Goal: Transaction & Acquisition: Purchase product/service

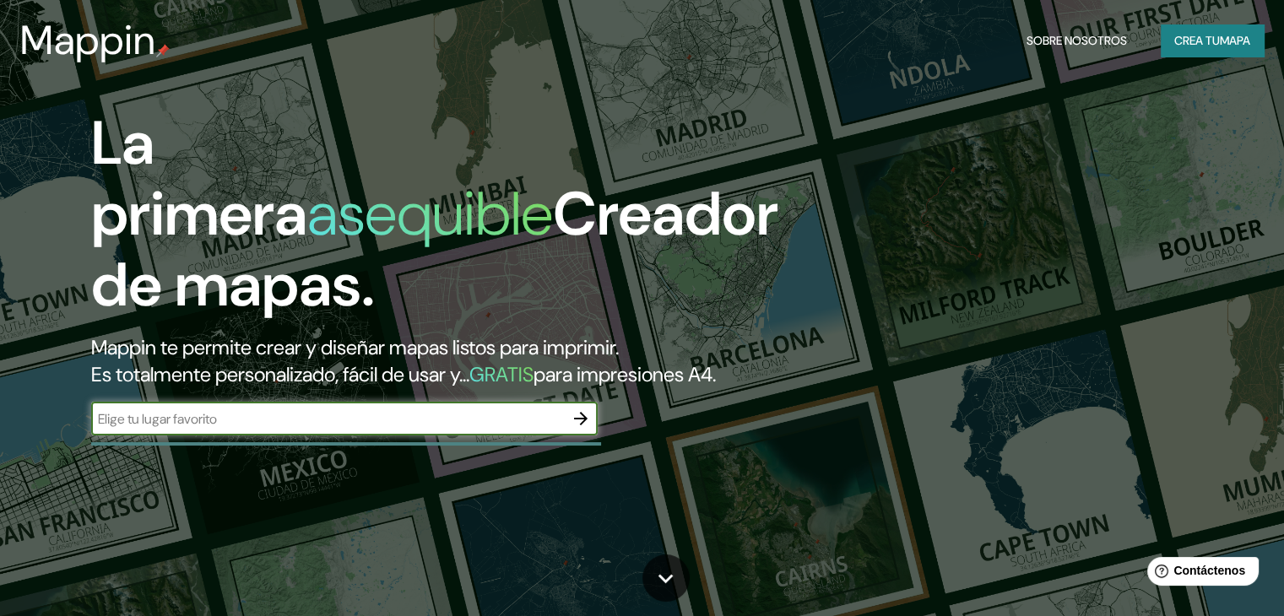
click at [230, 429] on input "text" at bounding box center [327, 419] width 473 height 19
type input "estado de mexico"
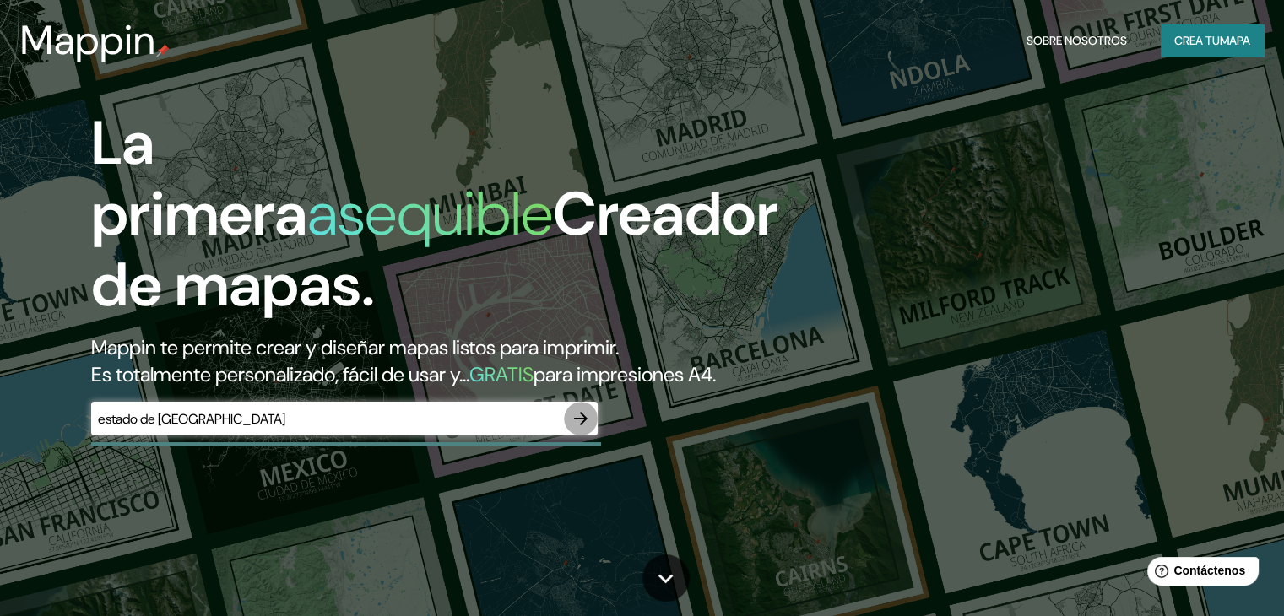
click at [584, 429] on icon "button" at bounding box center [581, 419] width 20 height 20
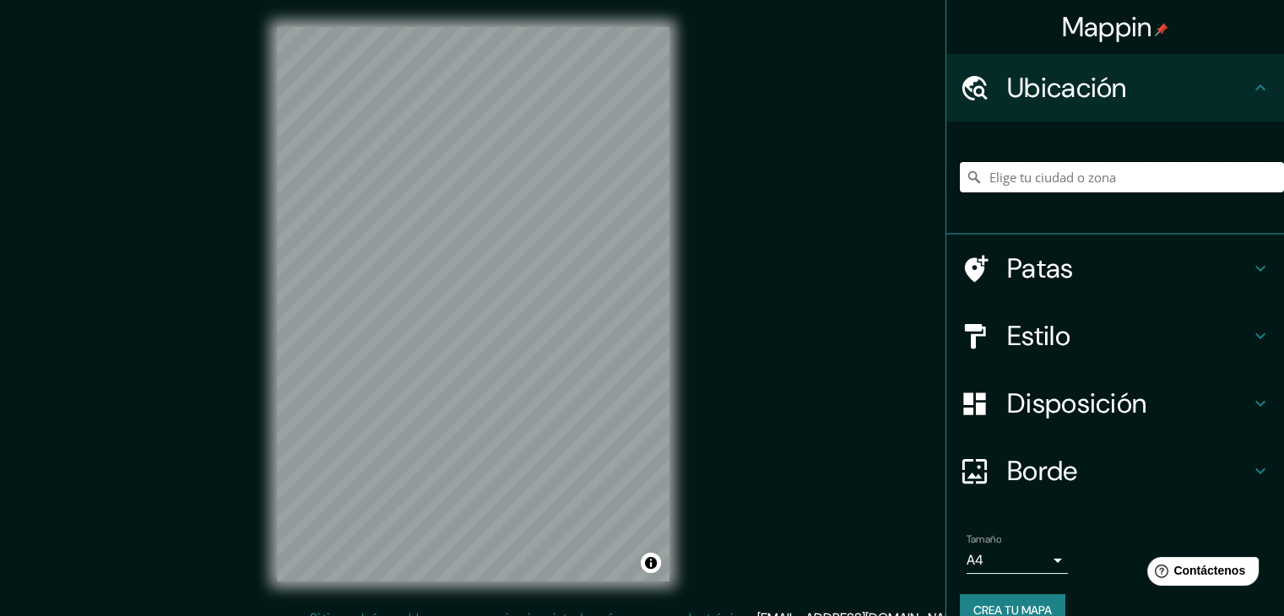
click at [1030, 173] on input "Elige tu ciudad o zona" at bounding box center [1122, 177] width 324 height 30
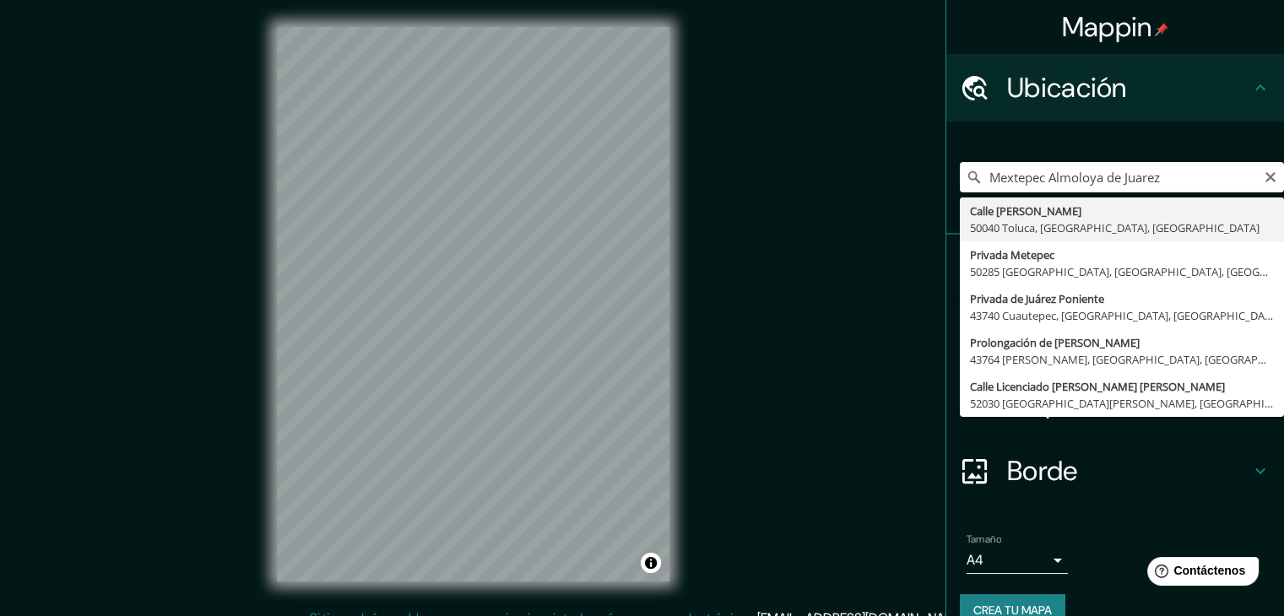
type input "Calle Almoloya De Juárez, 50040 Toluca, Estado de México, México"
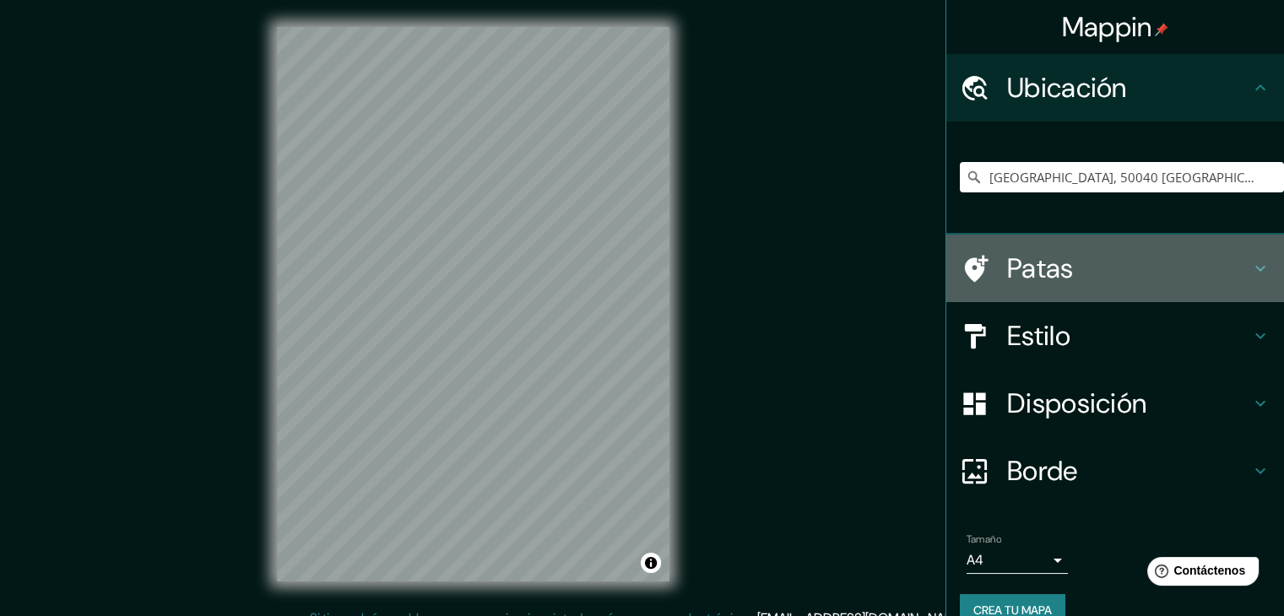
click at [1014, 274] on font "Patas" at bounding box center [1040, 268] width 67 height 35
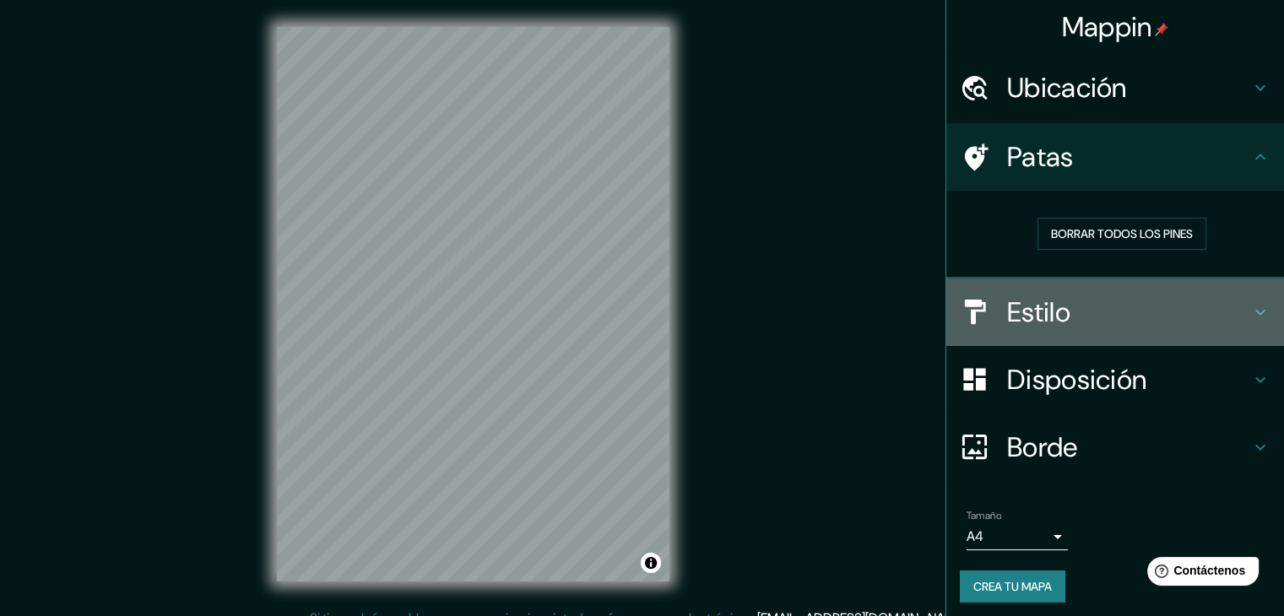
click at [1024, 315] on font "Estilo" at bounding box center [1038, 312] width 63 height 35
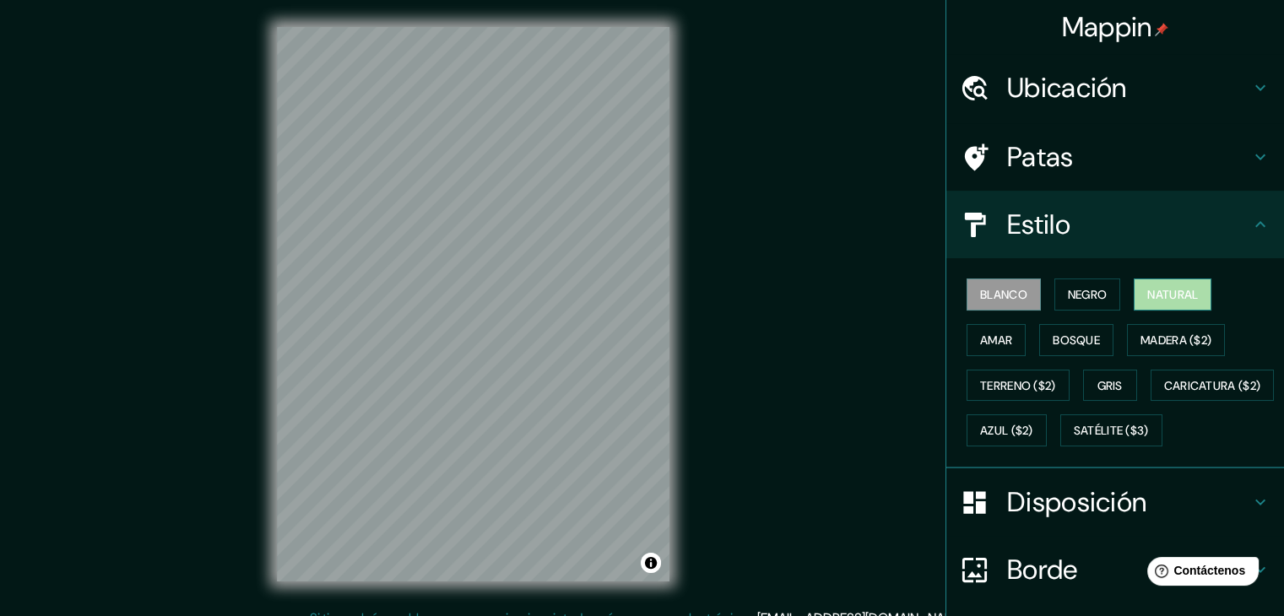
click at [1134, 298] on button "Natural" at bounding box center [1173, 295] width 78 height 32
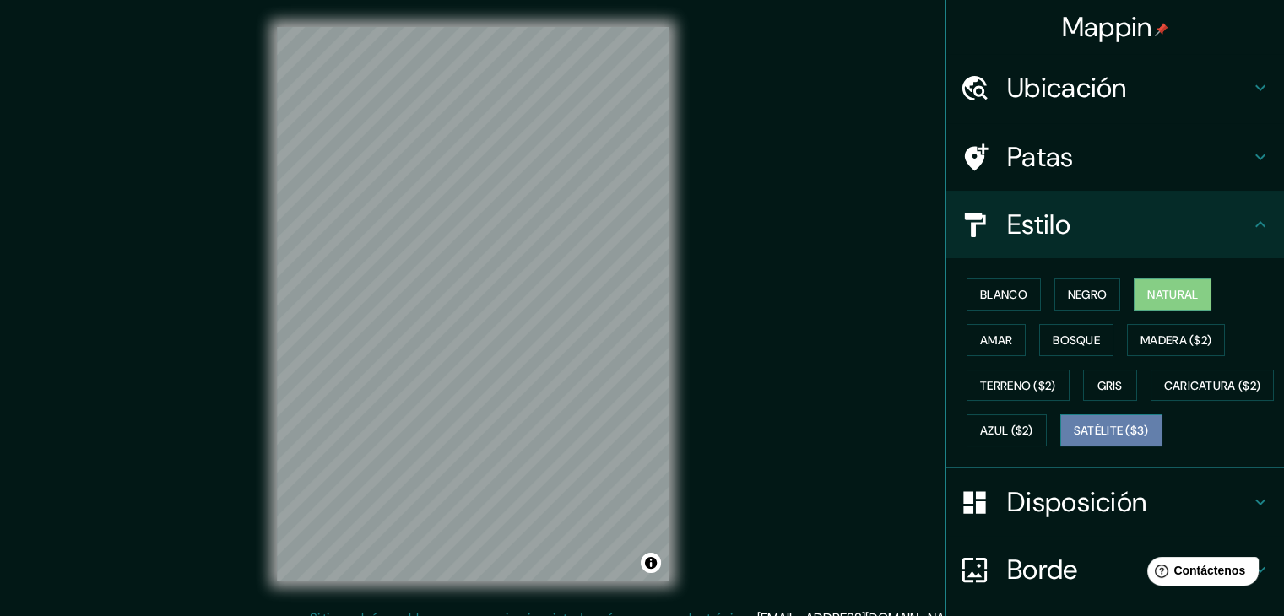
click at [1074, 439] on font "Satélite ($3)" at bounding box center [1111, 431] width 75 height 15
click at [754, 609] on div "Mappin Ubicación Calle Almoloya De Juárez, 50040 Toluca, Estado de México, Méxi…" at bounding box center [642, 318] width 1284 height 636
click at [1148, 291] on font "Natural" at bounding box center [1173, 294] width 51 height 15
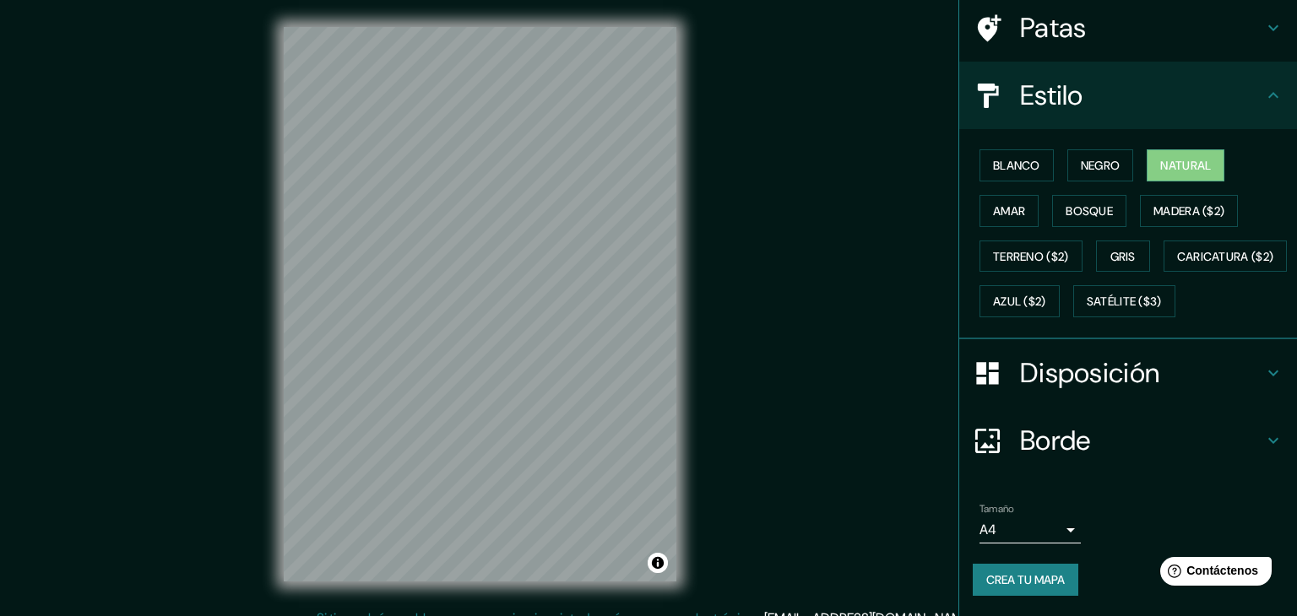
click at [1028, 533] on body "Mappin Ubicación Calle Almoloya De Juárez, 50040 Toluca, Estado de México, Méxi…" at bounding box center [648, 308] width 1297 height 616
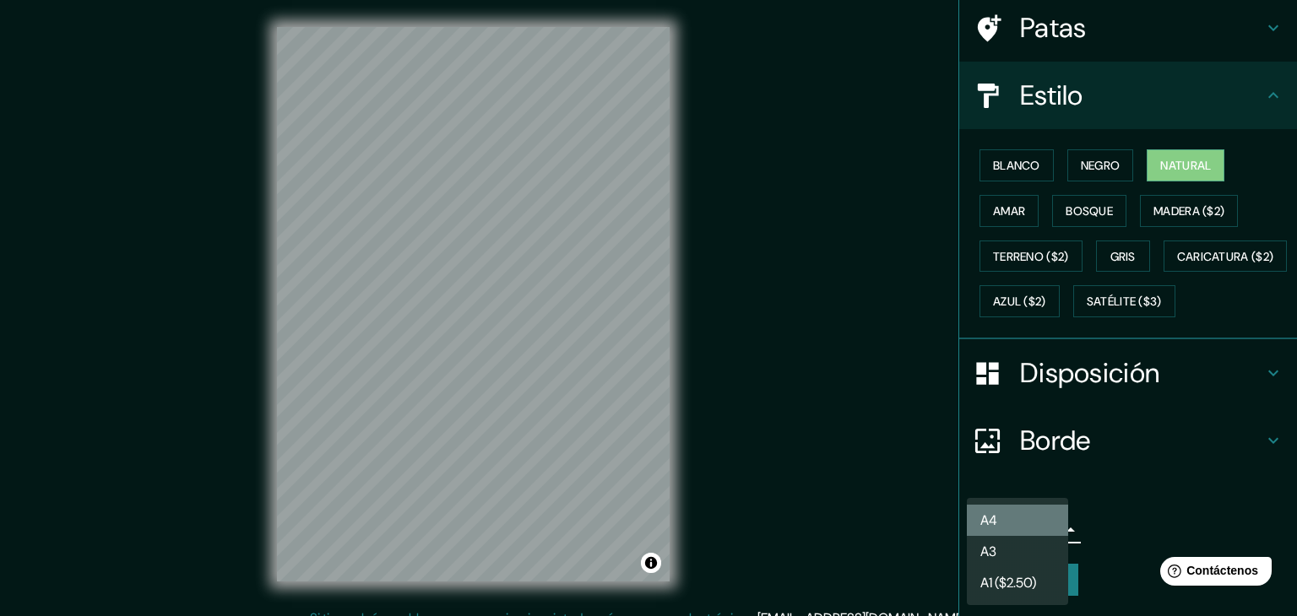
click at [1034, 517] on li "A4" at bounding box center [1017, 520] width 101 height 31
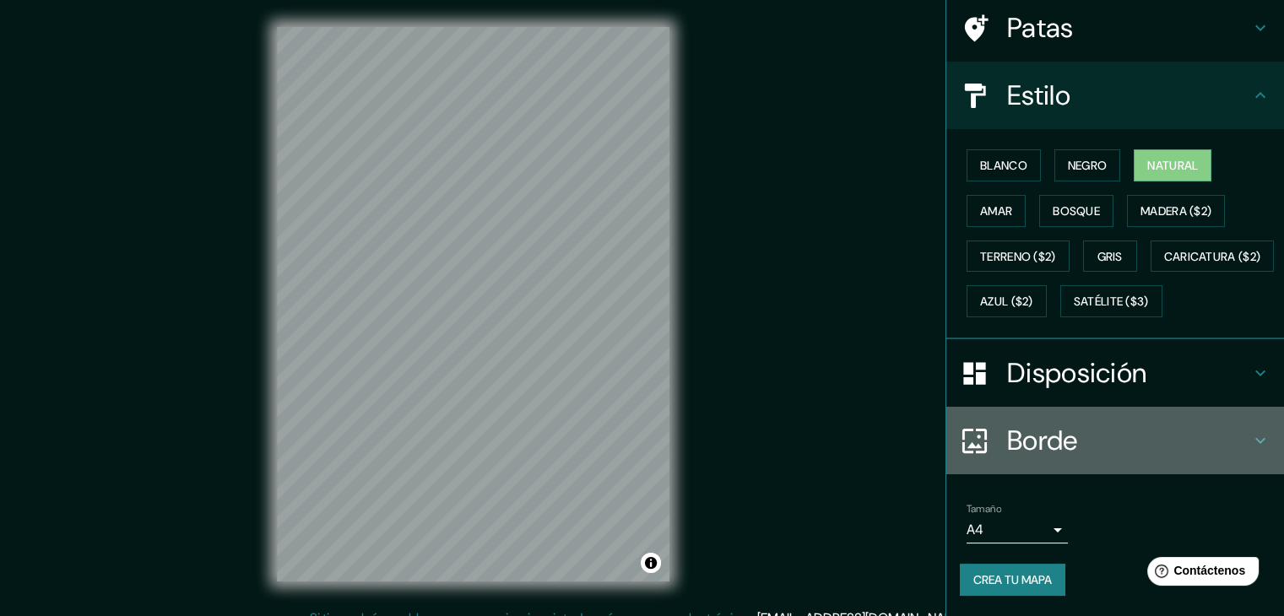
click at [1007, 444] on font "Borde" at bounding box center [1042, 440] width 71 height 35
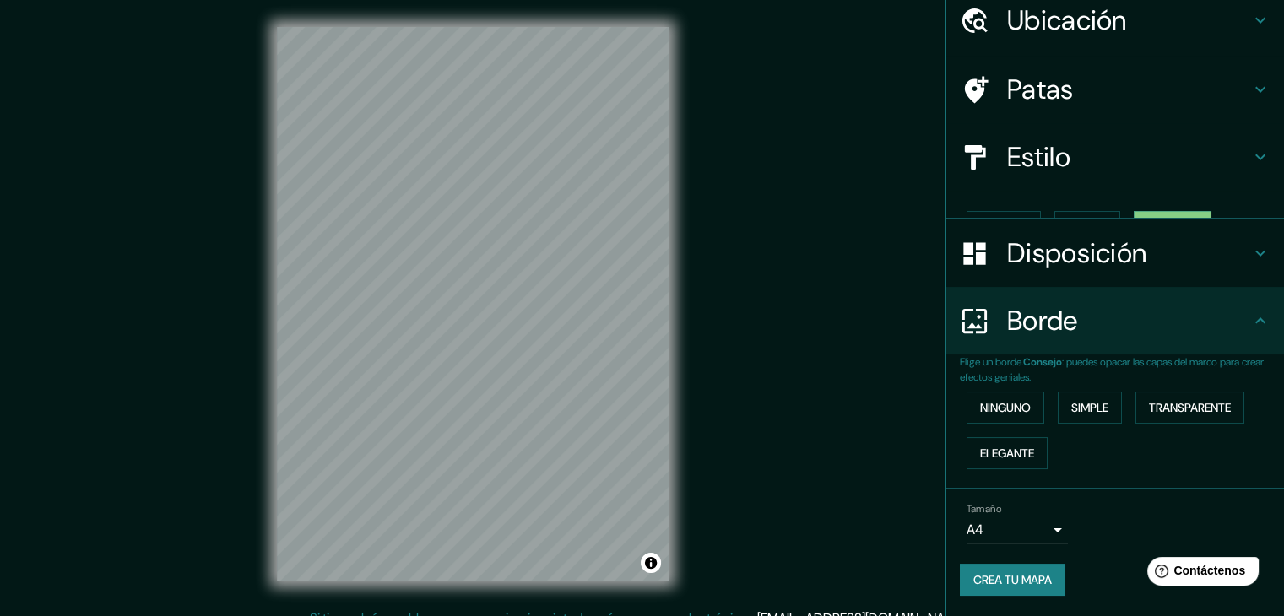
scroll to position [38, 0]
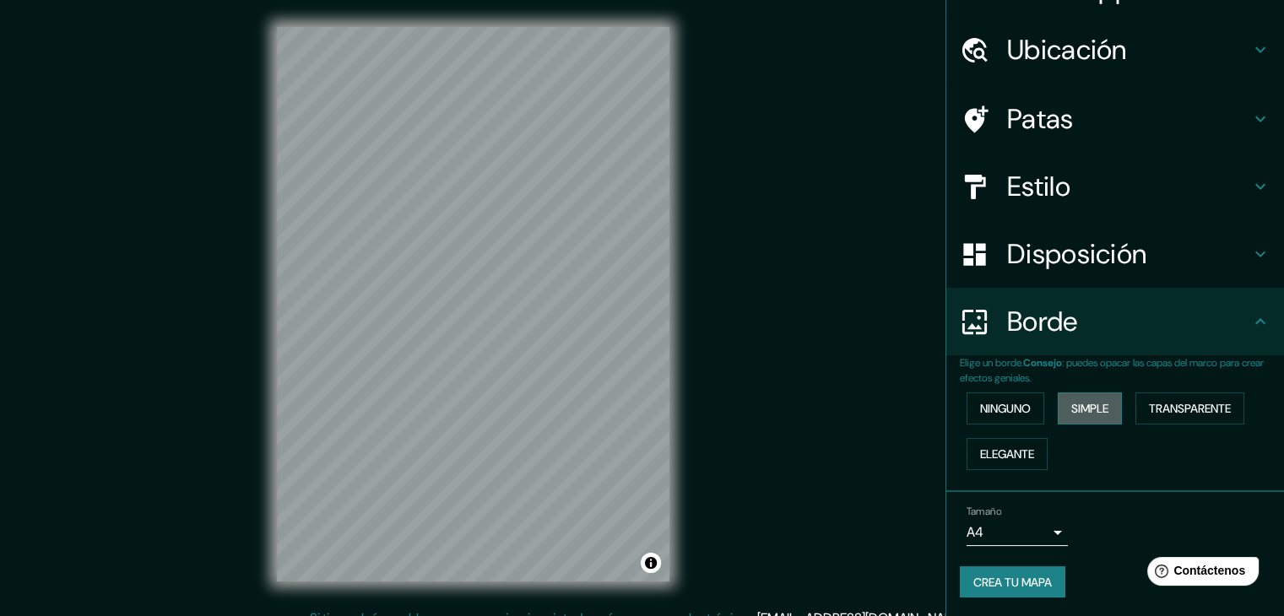
click at [1072, 404] on font "Simple" at bounding box center [1090, 408] width 37 height 15
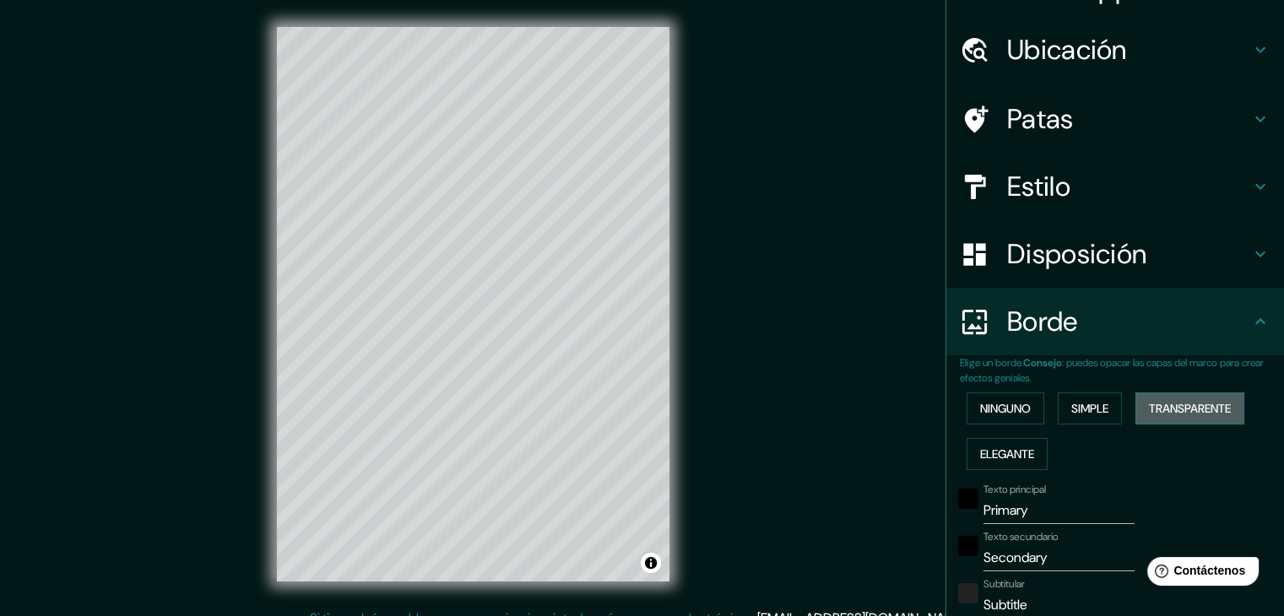
click at [1152, 403] on font "Transparente" at bounding box center [1190, 408] width 82 height 15
click at [990, 456] on font "Elegante" at bounding box center [1007, 454] width 54 height 15
click at [996, 410] on font "Ninguno" at bounding box center [1005, 408] width 51 height 15
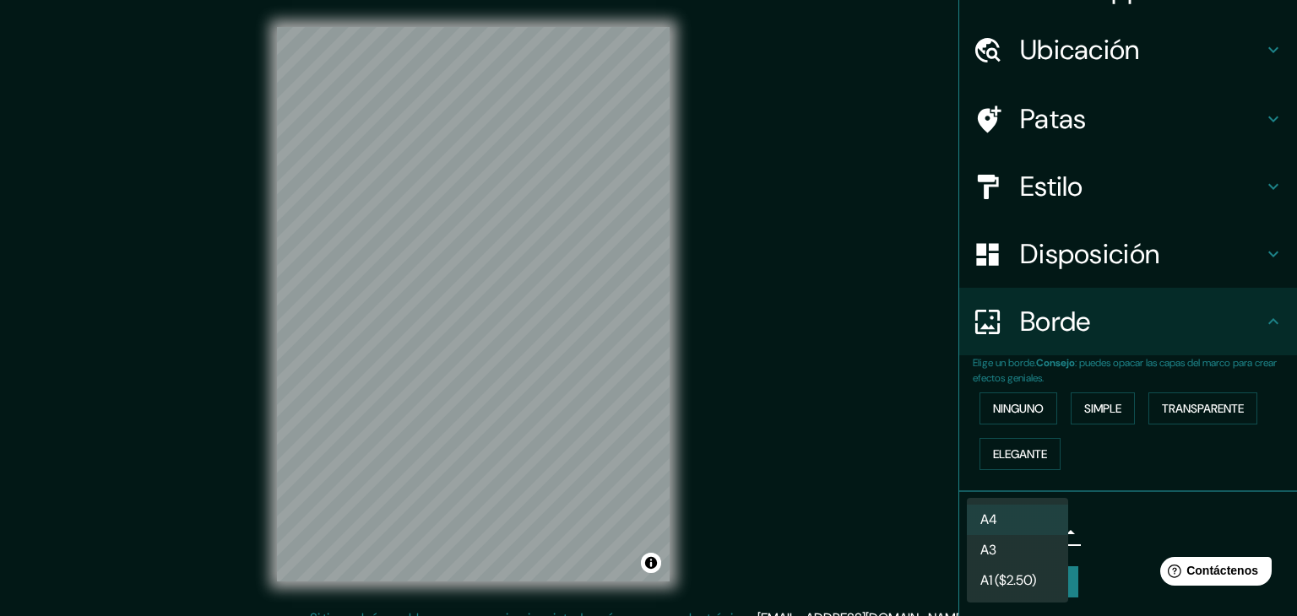
click at [974, 521] on body "Mappin Ubicación Calle Almoloya De Juárez, 50040 Toluca, Estado de México, Méxi…" at bounding box center [648, 308] width 1297 height 616
click at [986, 549] on font "A3" at bounding box center [988, 552] width 16 height 18
click at [1003, 541] on body "Mappin Ubicación Calle Almoloya De Juárez, 50040 Toluca, Estado de México, Méxi…" at bounding box center [648, 308] width 1297 height 616
click at [1002, 571] on li "A1 ($2.50)" at bounding box center [1017, 582] width 101 height 31
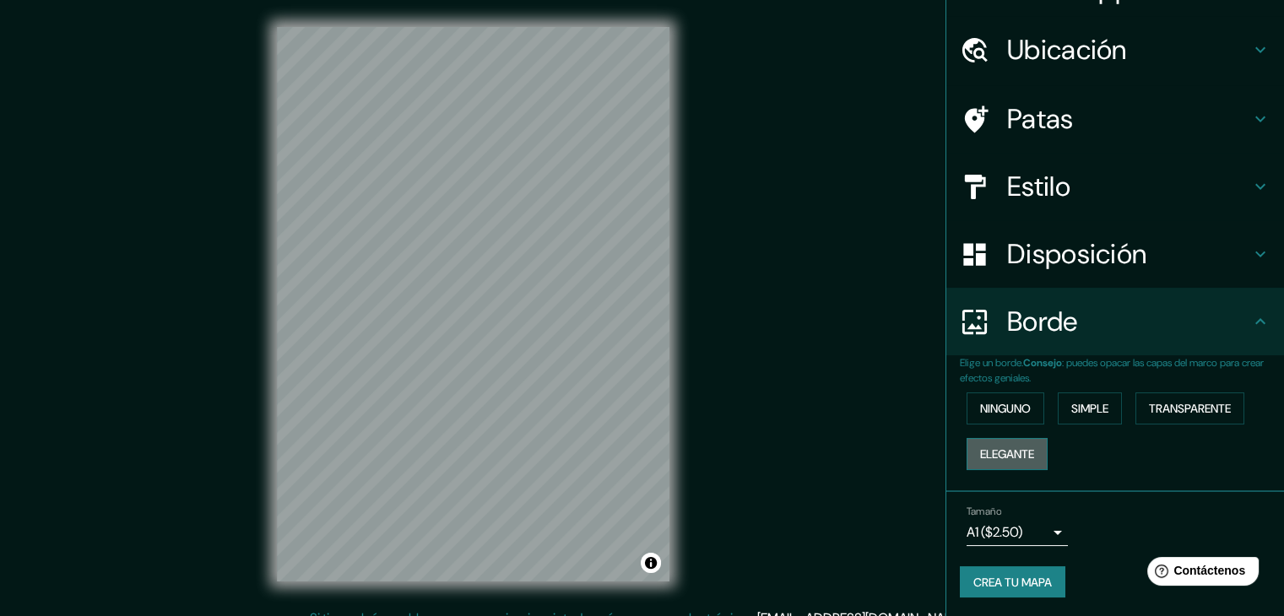
click at [1000, 450] on font "Elegante" at bounding box center [1007, 454] width 54 height 15
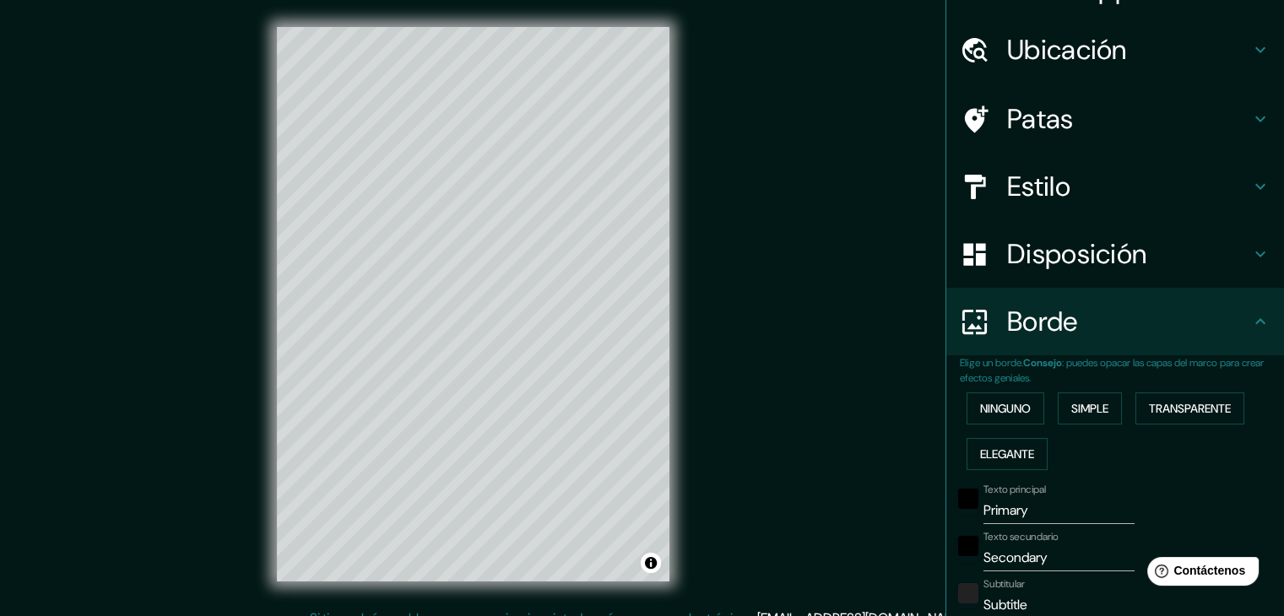
scroll to position [135, 0]
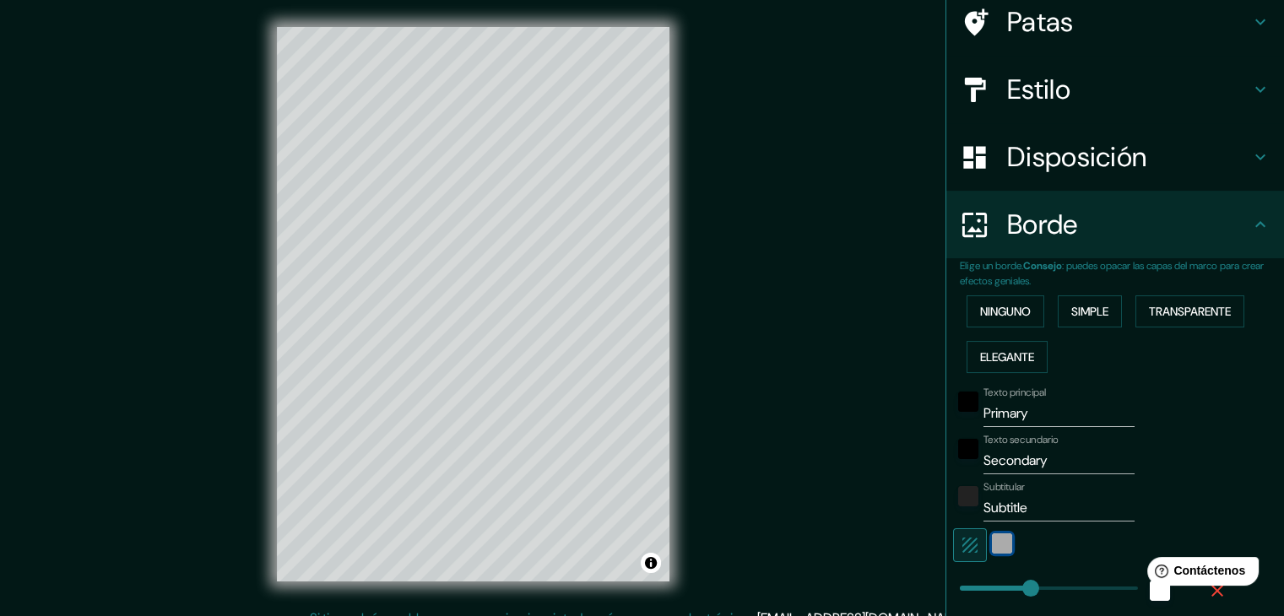
click at [992, 545] on div "blanco" at bounding box center [1002, 544] width 20 height 20
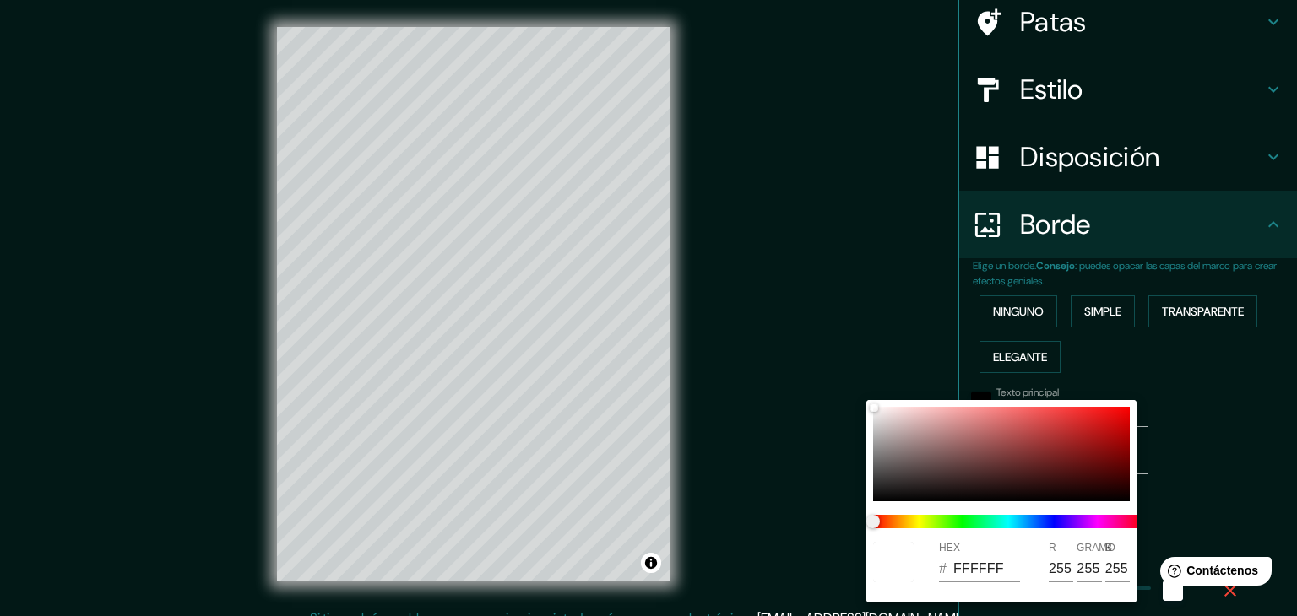
click at [831, 433] on div at bounding box center [648, 308] width 1297 height 616
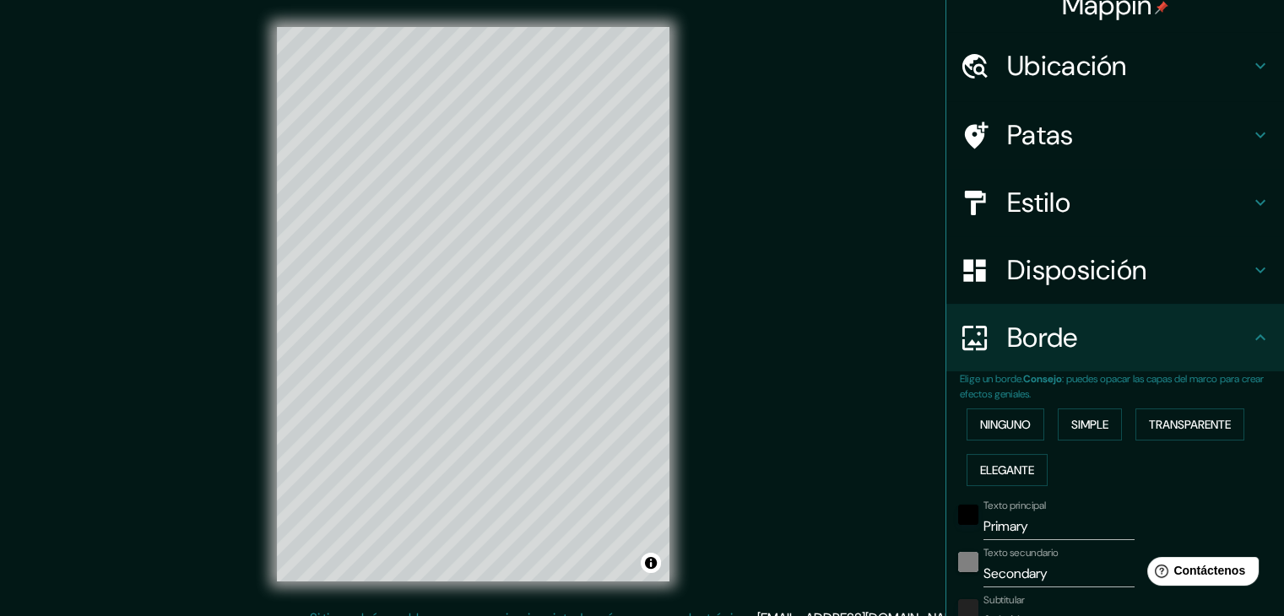
scroll to position [4, 0]
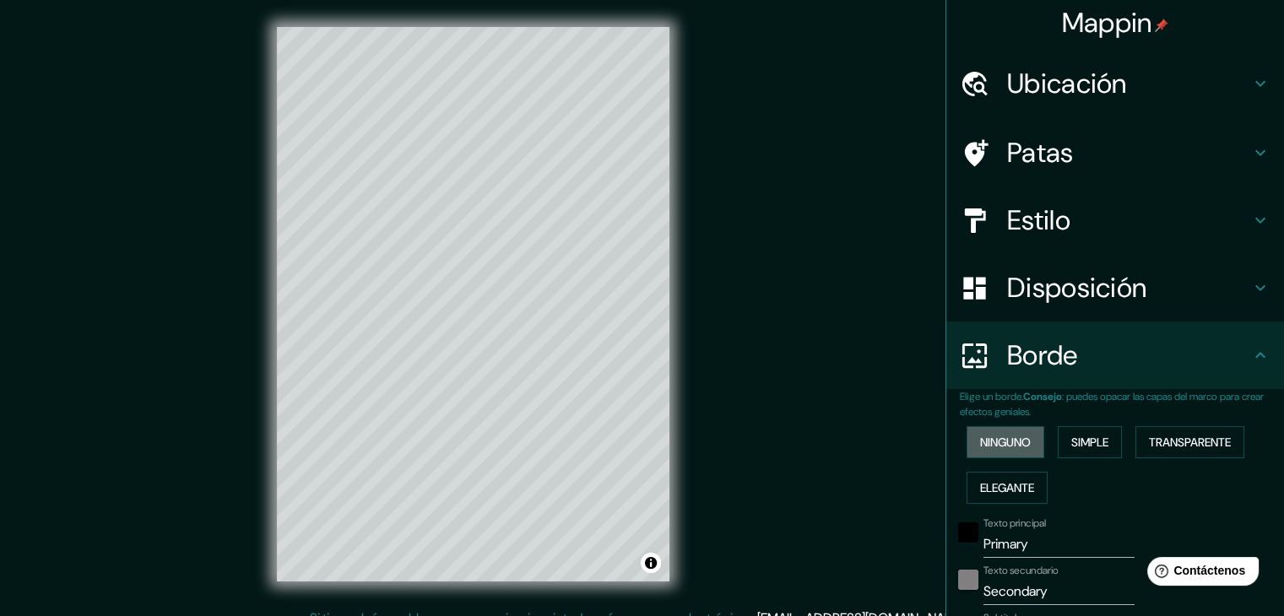
click at [967, 447] on button "Ninguno" at bounding box center [1006, 442] width 78 height 32
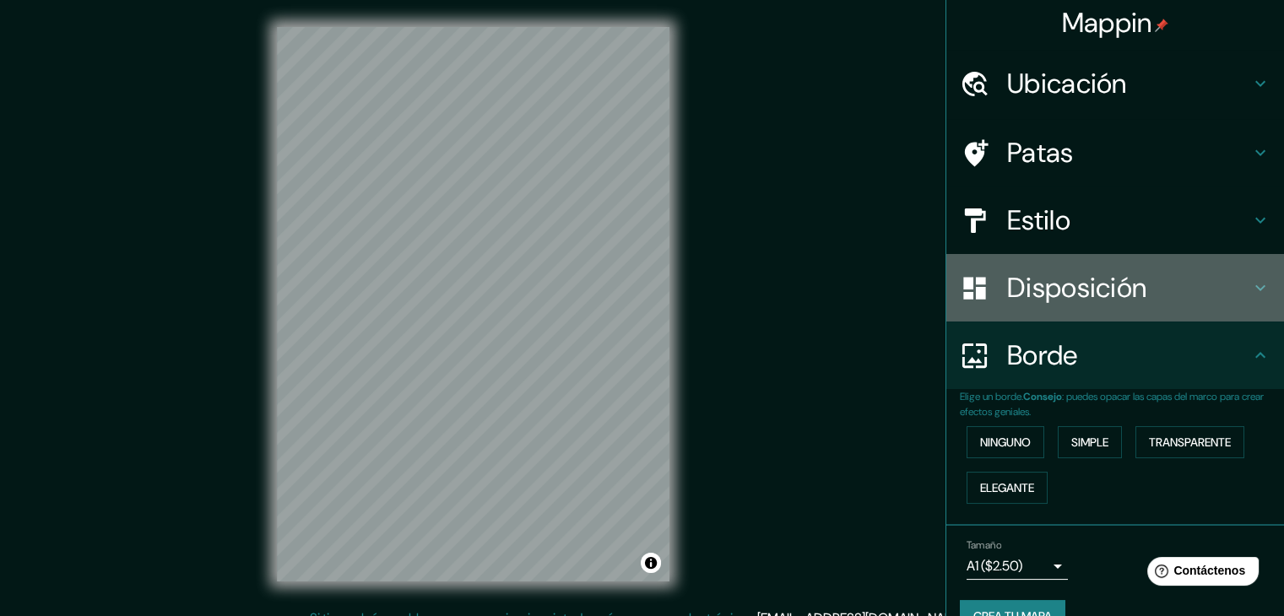
click at [1069, 301] on font "Disposición" at bounding box center [1076, 287] width 139 height 35
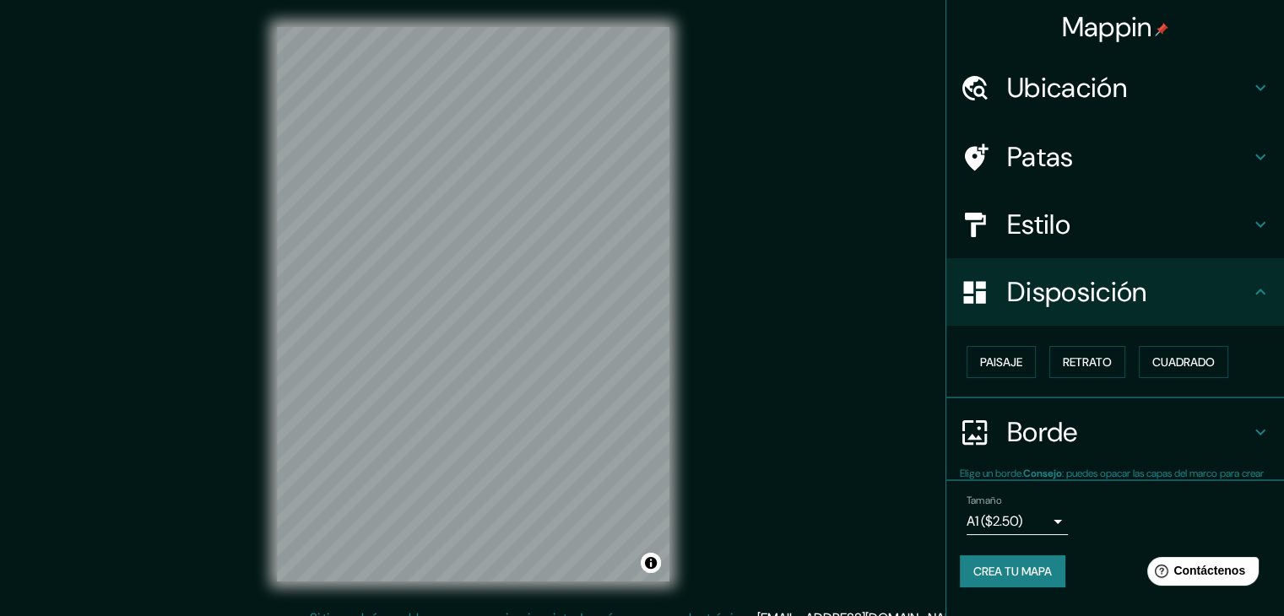
scroll to position [0, 0]
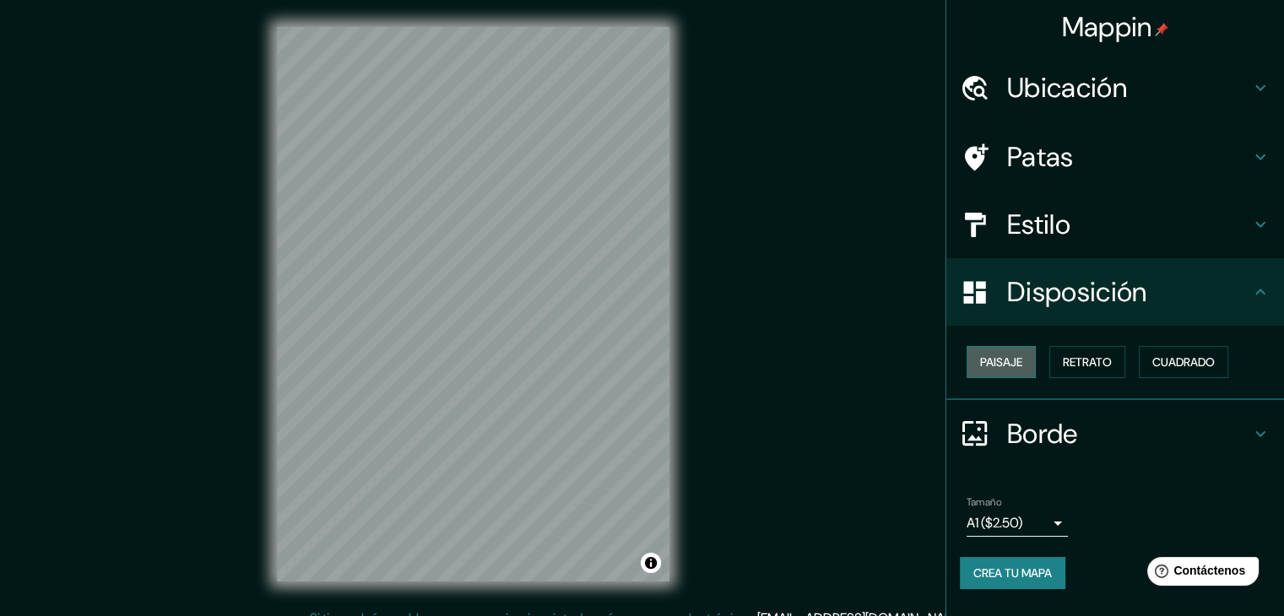
click at [1017, 362] on font "Paisaje" at bounding box center [1001, 362] width 42 height 15
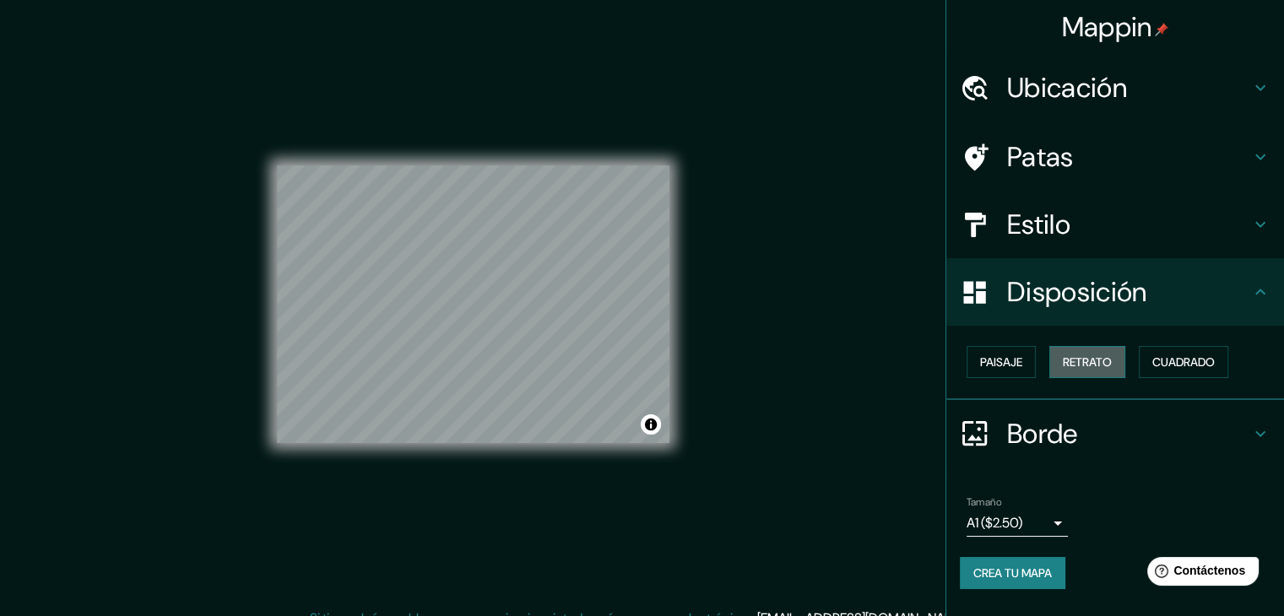
click at [1072, 366] on font "Retrato" at bounding box center [1087, 362] width 49 height 15
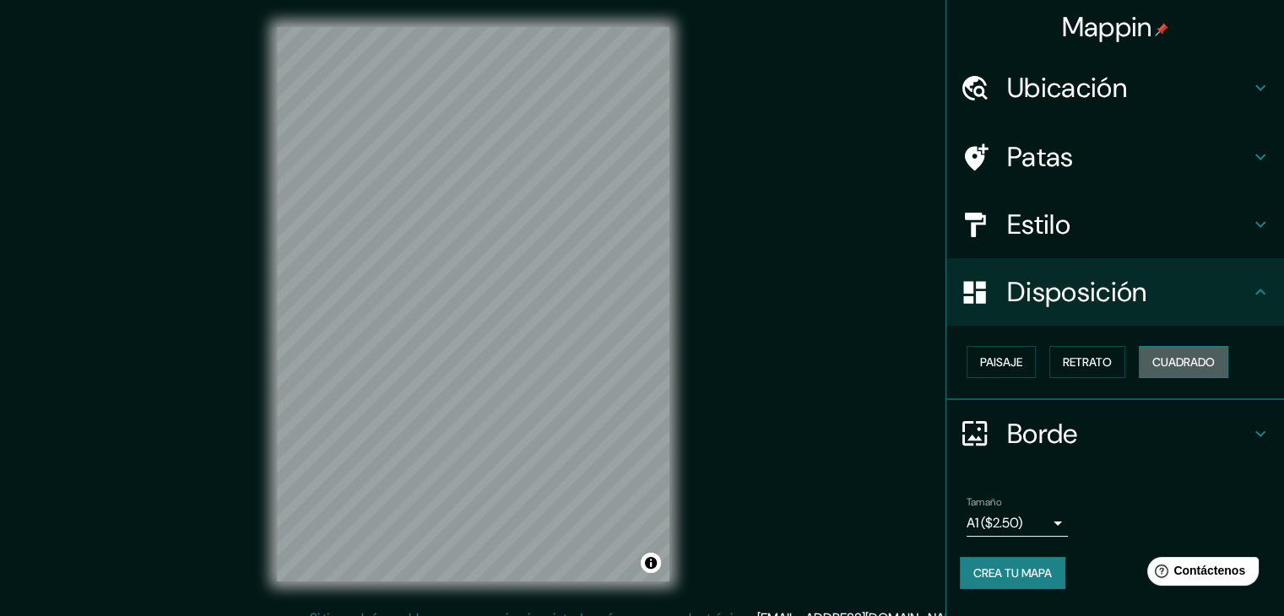
click at [1171, 363] on font "Cuadrado" at bounding box center [1184, 362] width 62 height 15
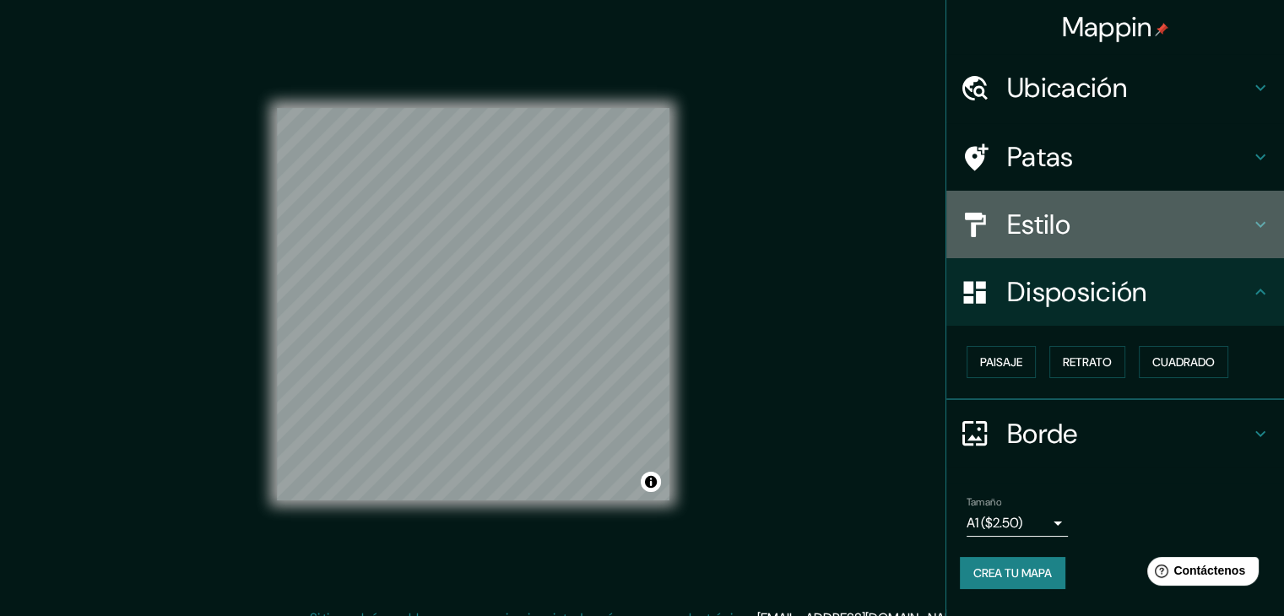
click at [1111, 240] on h4 "Estilo" at bounding box center [1128, 225] width 243 height 34
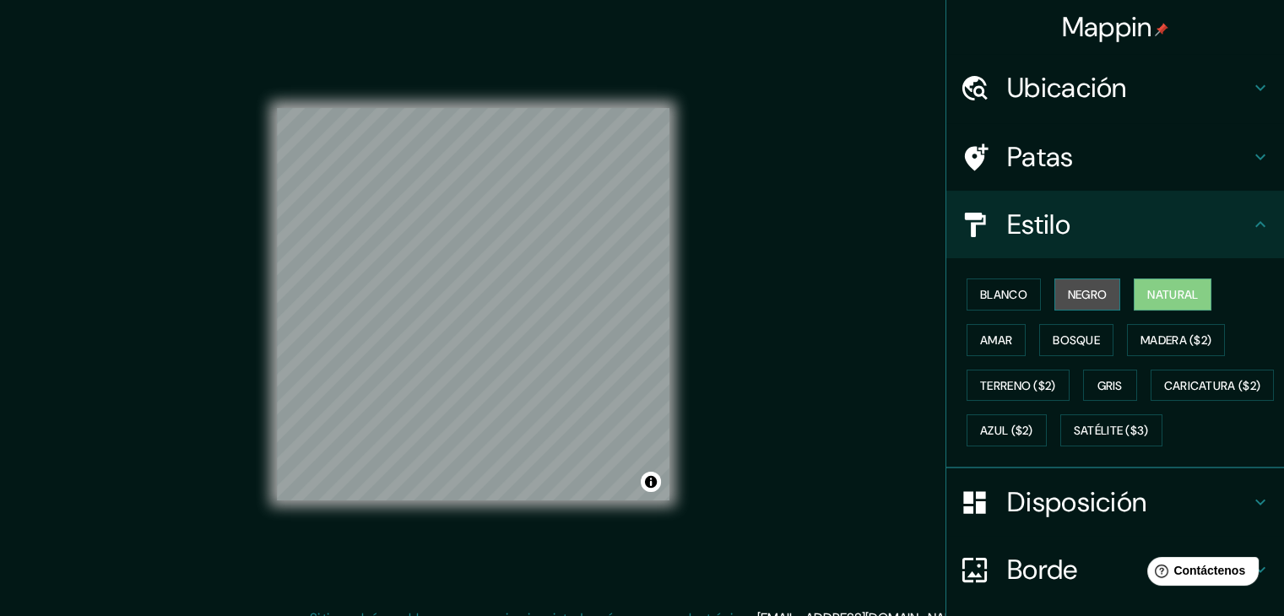
click at [1071, 284] on font "Negro" at bounding box center [1088, 295] width 40 height 22
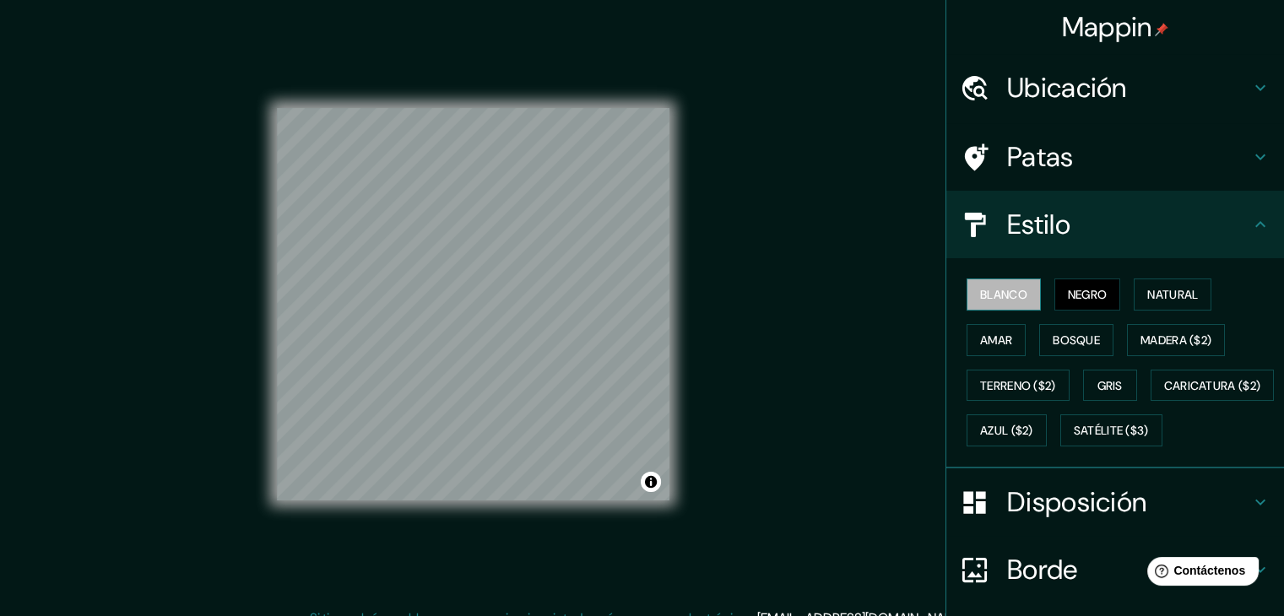
click at [983, 284] on font "Blanco" at bounding box center [1003, 295] width 47 height 22
click at [988, 339] on font "Amar" at bounding box center [996, 340] width 32 height 15
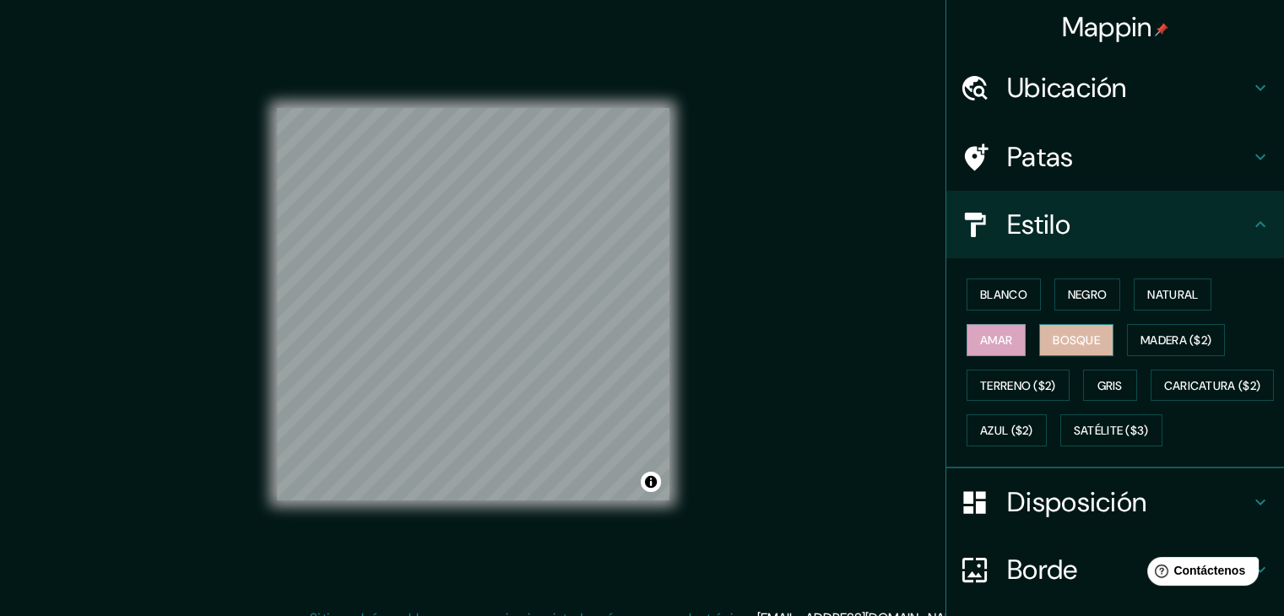
click at [1062, 339] on font "Bosque" at bounding box center [1076, 340] width 47 height 15
click at [1141, 337] on font "Madera ($2)" at bounding box center [1176, 340] width 71 height 15
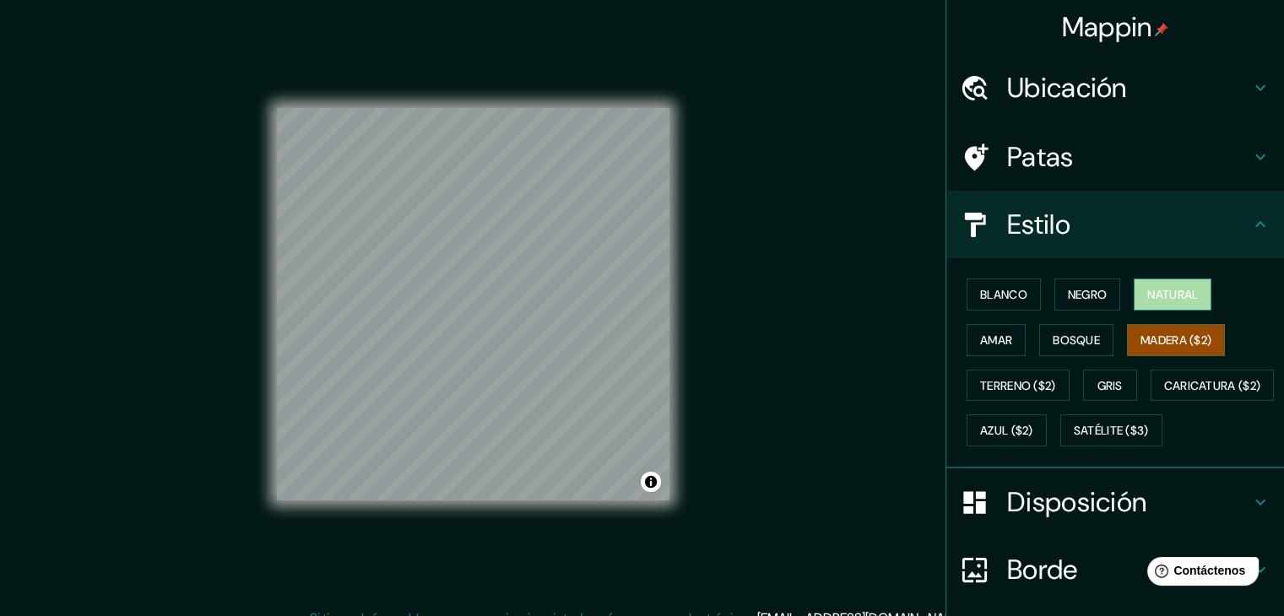
click at [1152, 305] on button "Natural" at bounding box center [1173, 295] width 78 height 32
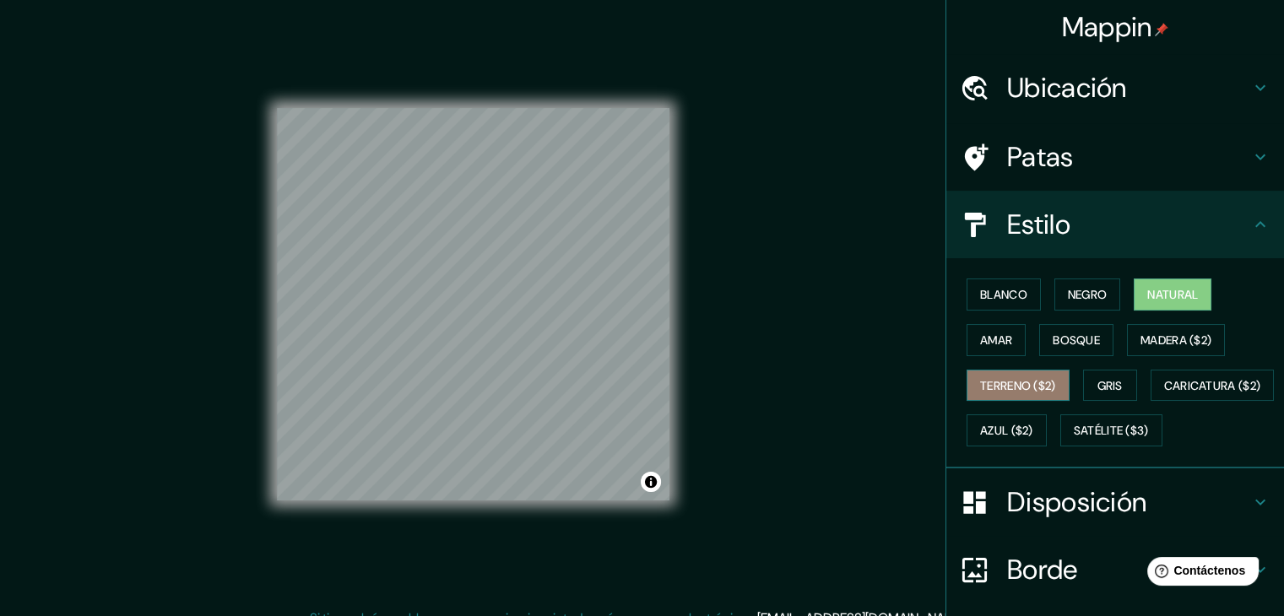
click at [1013, 386] on font "Terreno ($2)" at bounding box center [1018, 385] width 76 height 15
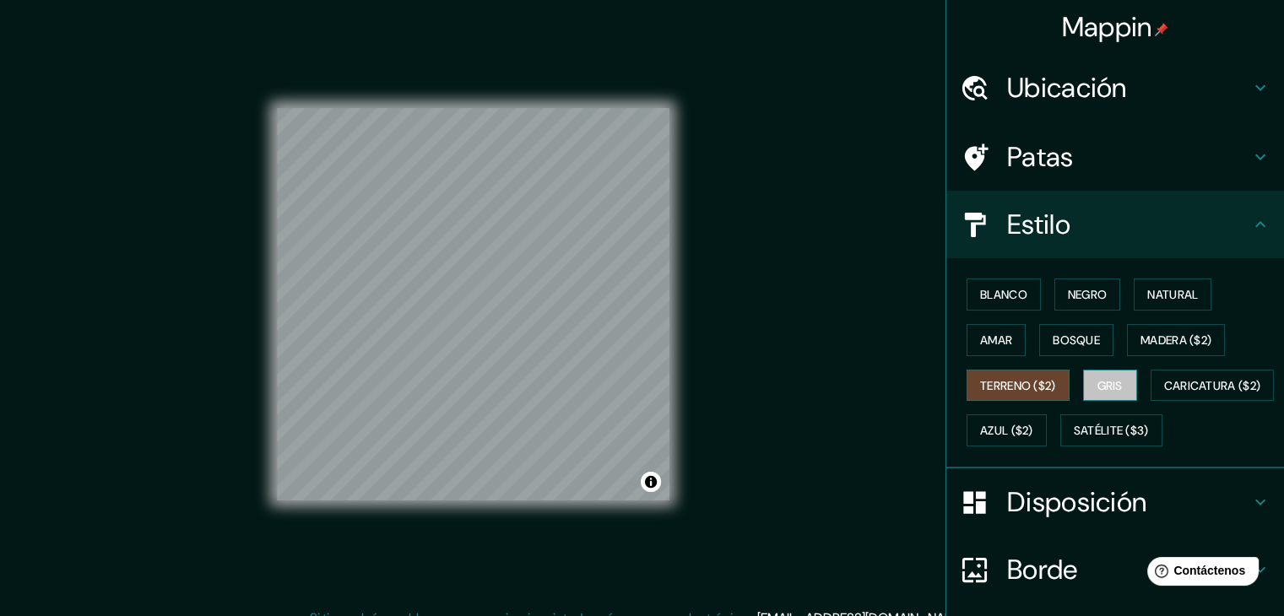
click at [1100, 390] on font "Gris" at bounding box center [1110, 385] width 25 height 15
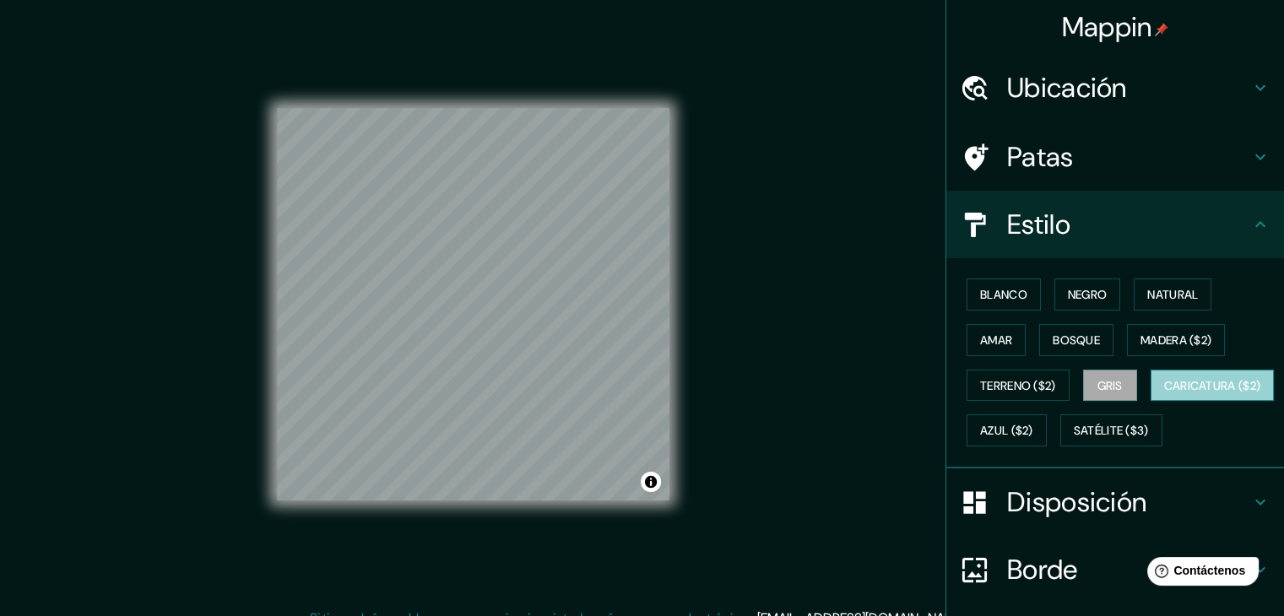
click at [1165, 397] on font "Caricatura ($2)" at bounding box center [1213, 386] width 97 height 22
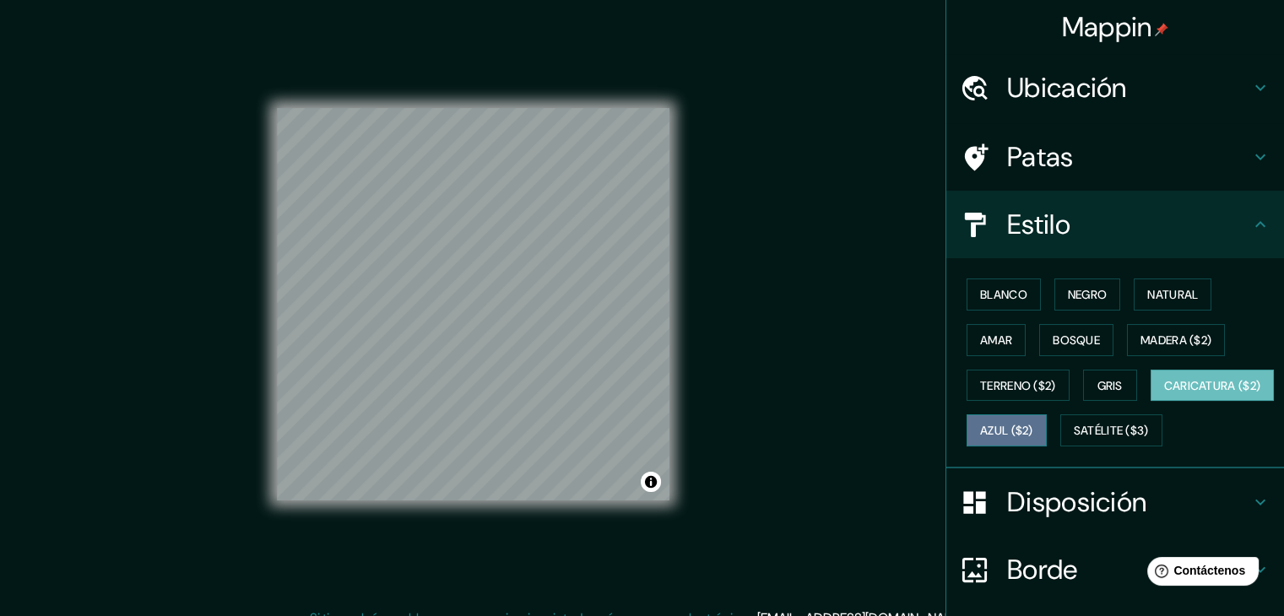
click at [1034, 432] on font "Azul ($2)" at bounding box center [1006, 431] width 53 height 15
click at [1165, 394] on font "Caricatura ($2)" at bounding box center [1213, 385] width 97 height 15
click at [1074, 439] on font "Satélite ($3)" at bounding box center [1111, 431] width 75 height 15
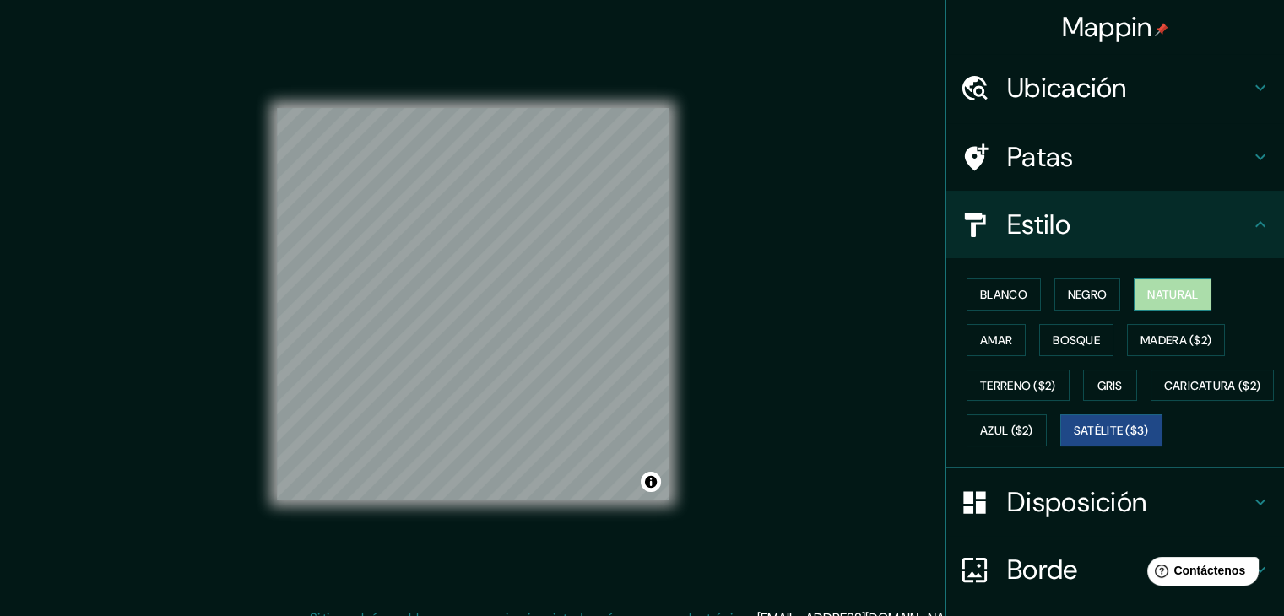
click at [1163, 308] on button "Natural" at bounding box center [1173, 295] width 78 height 32
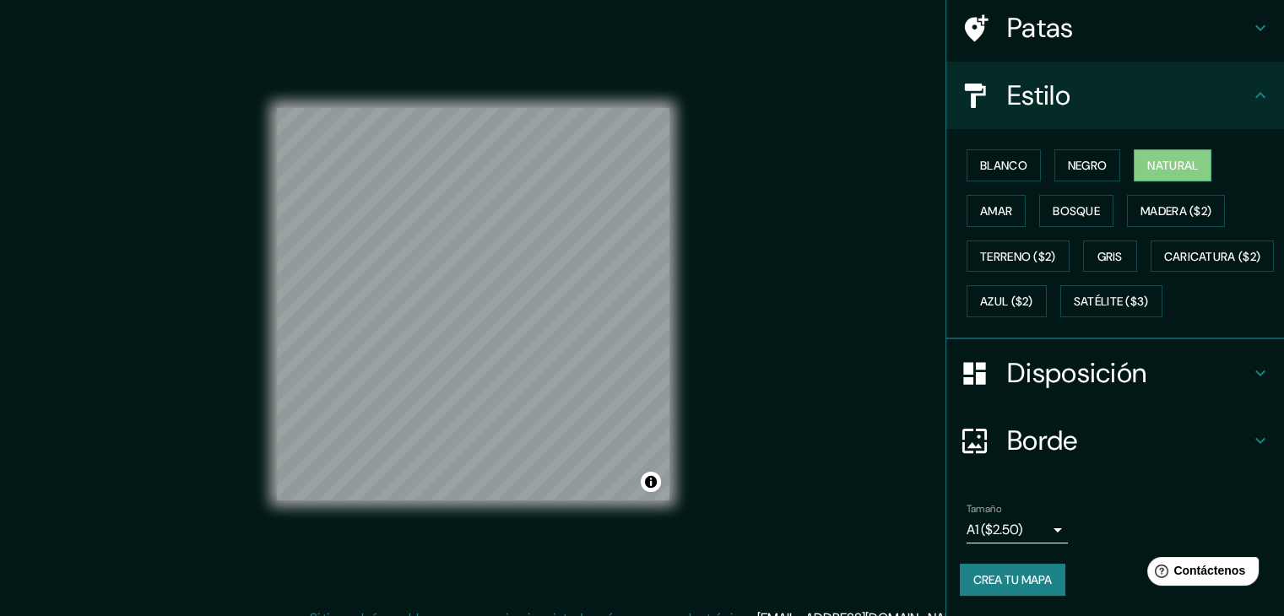
scroll to position [19, 0]
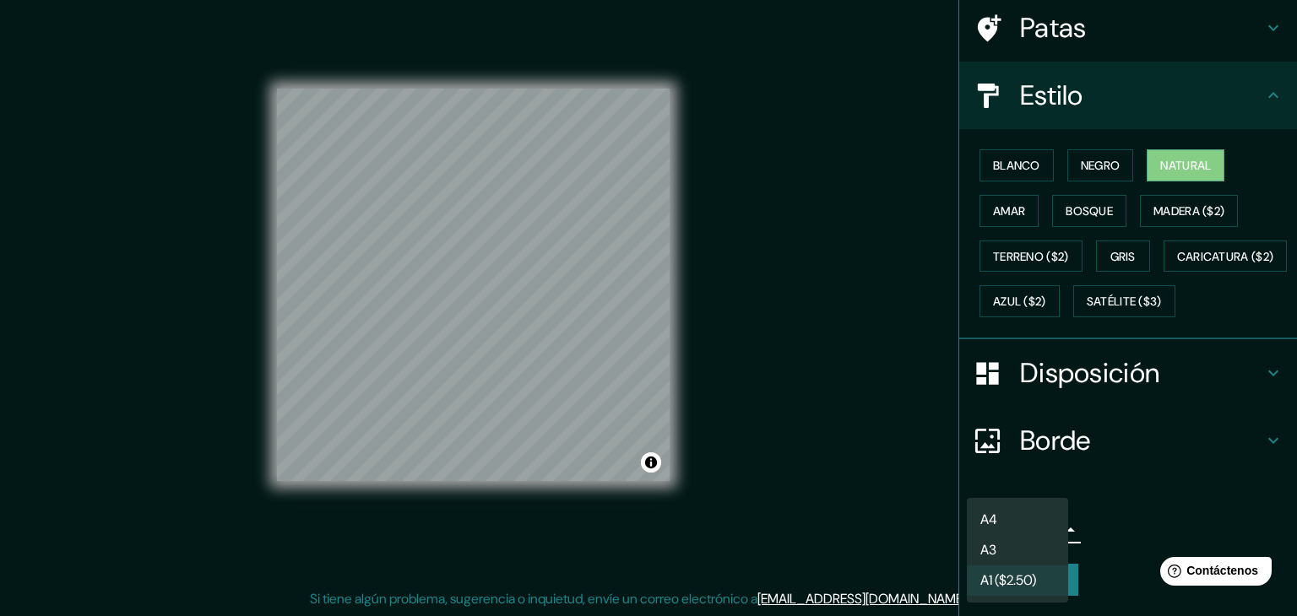
click at [1032, 536] on body "Mappin Ubicación Calle Almoloya De Juárez, 50040 Toluca, Estado de México, Méxi…" at bounding box center [648, 289] width 1297 height 616
click at [1027, 525] on li "A4" at bounding box center [1017, 520] width 101 height 31
type input "single"
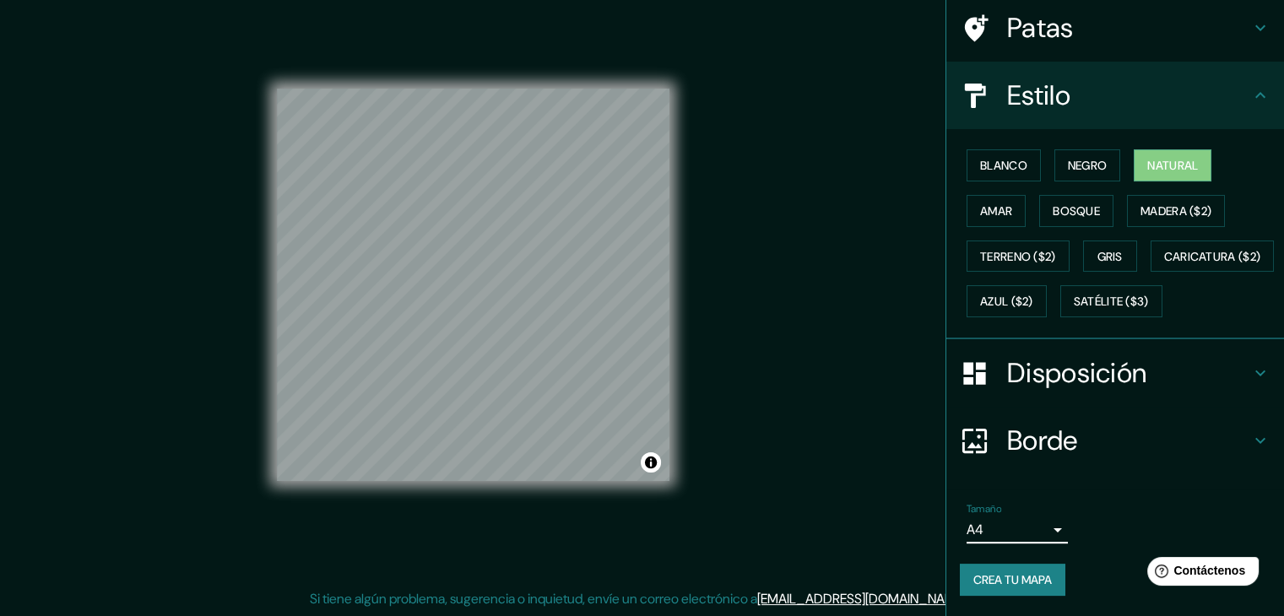
click at [1018, 588] on font "Crea tu mapa" at bounding box center [1013, 580] width 79 height 22
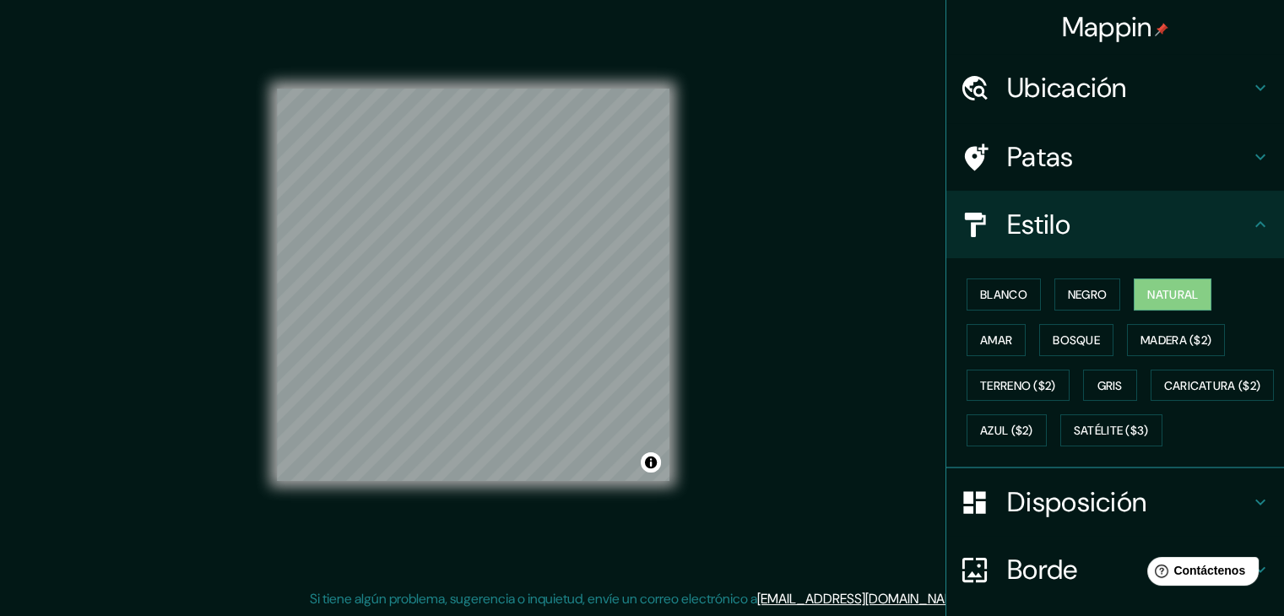
scroll to position [171, 0]
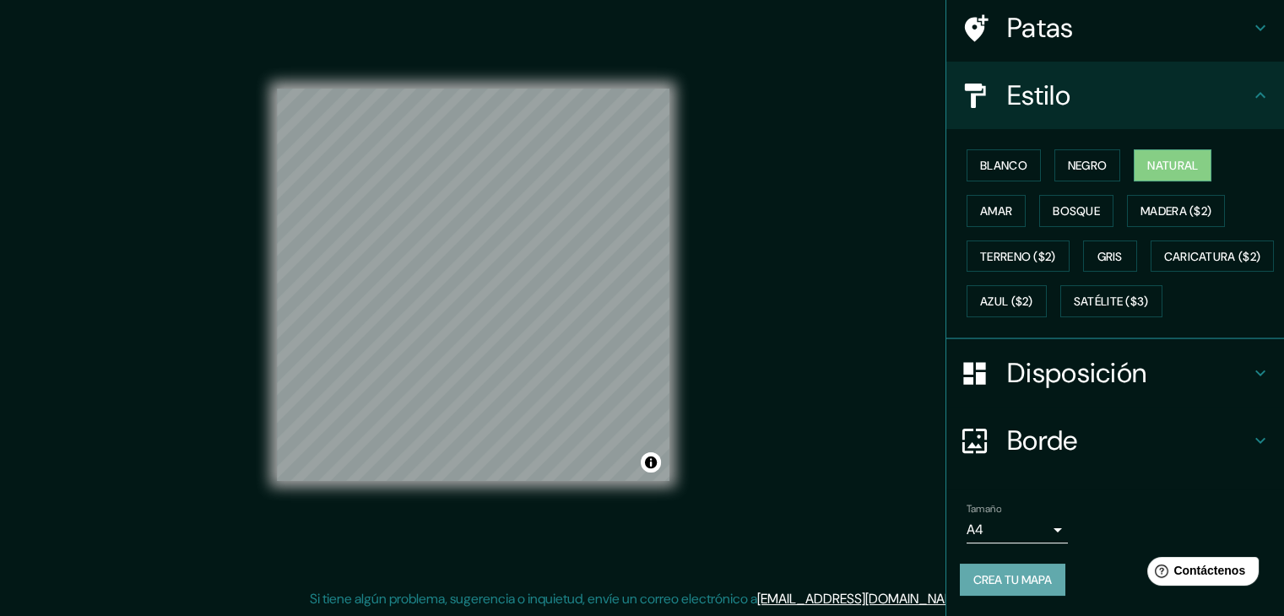
click at [980, 594] on button "Crea tu mapa" at bounding box center [1013, 580] width 106 height 32
click at [982, 582] on font "Crea tu mapa" at bounding box center [1013, 580] width 79 height 15
click at [888, 377] on div "Mappin Ubicación Calle Almoloya De Juárez, 50040 Toluca, Estado de México, Méxi…" at bounding box center [642, 299] width 1284 height 636
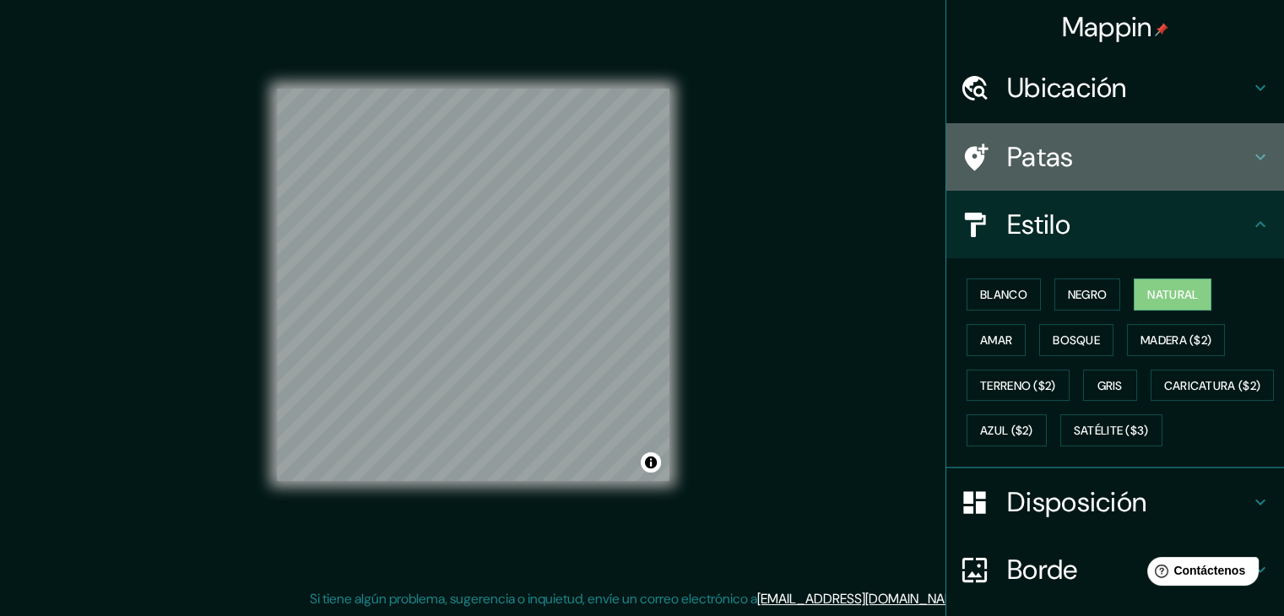
click at [1111, 183] on div "Patas" at bounding box center [1116, 157] width 338 height 68
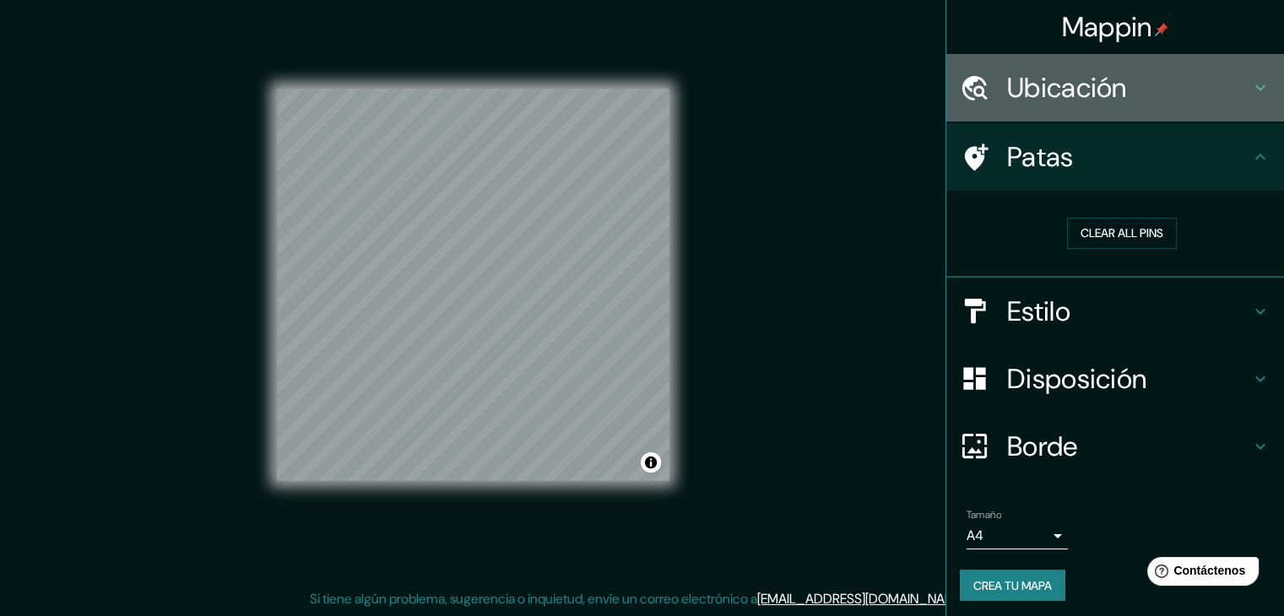
click at [1077, 91] on font "Ubicación" at bounding box center [1067, 87] width 120 height 35
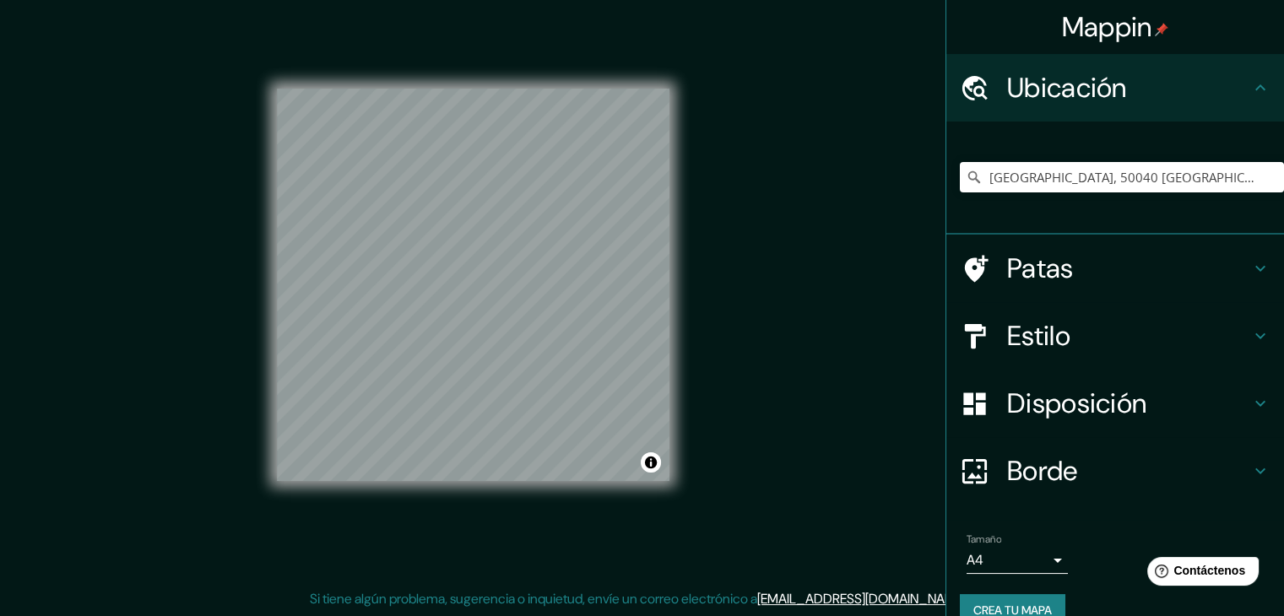
click at [974, 603] on font "Crea tu mapa" at bounding box center [1013, 610] width 79 height 15
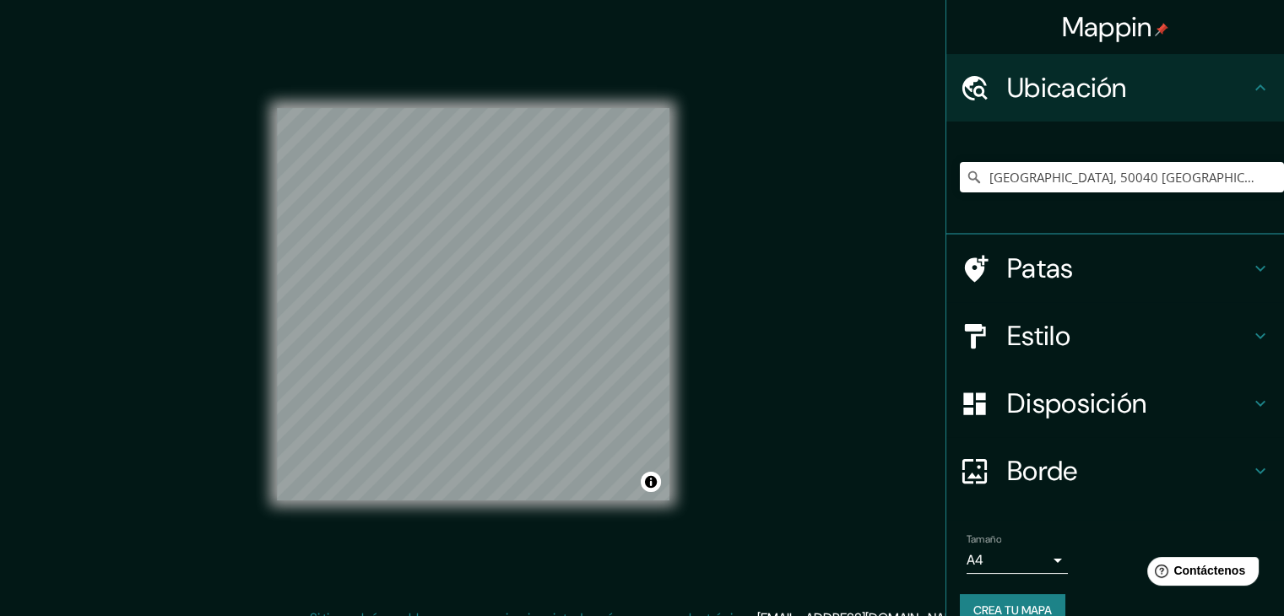
scroll to position [19, 0]
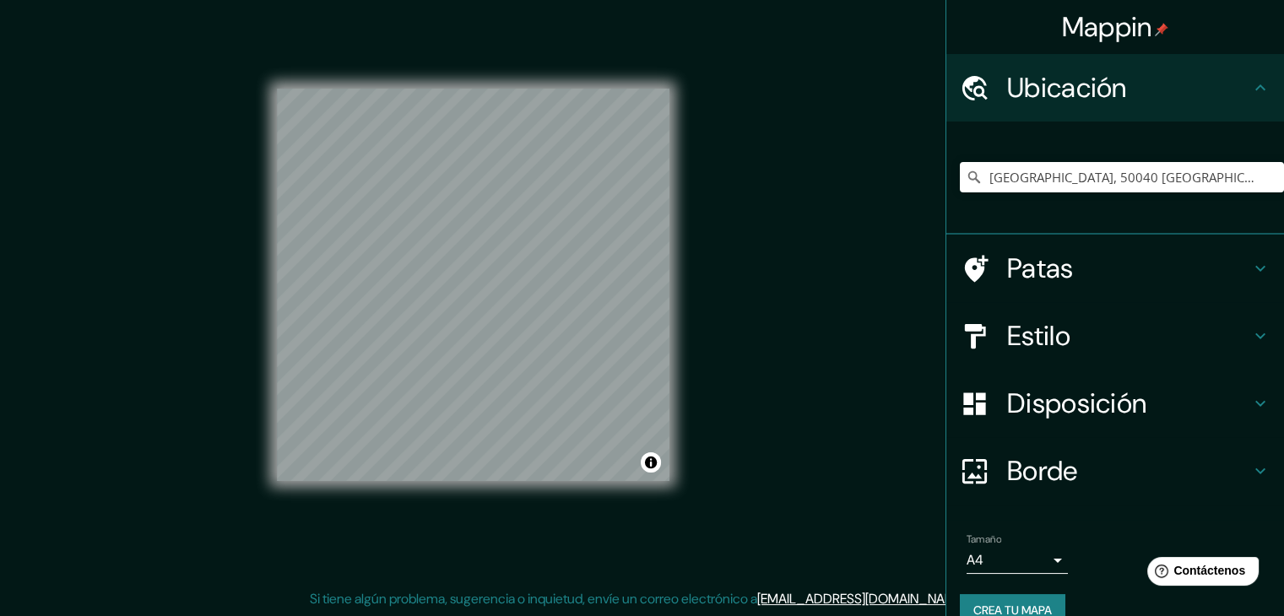
click at [838, 598] on font "[EMAIL_ADDRESS][DOMAIN_NAME]" at bounding box center [861, 599] width 209 height 18
click at [881, 466] on div "Mappin Ubicación Calle Almoloya De Juárez, 50040 Toluca, Estado de México, Méxi…" at bounding box center [642, 299] width 1284 height 636
click at [1186, 570] on font "Contáctenos" at bounding box center [1210, 571] width 74 height 14
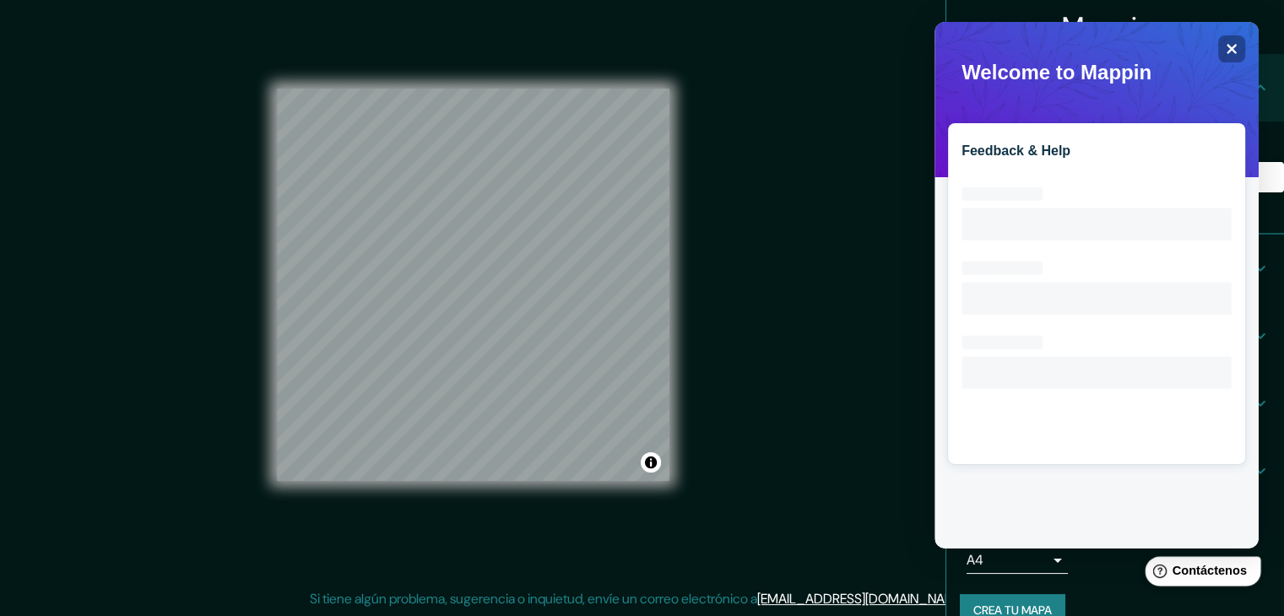
scroll to position [0, 0]
click at [1237, 43] on icon "Close" at bounding box center [1231, 48] width 13 height 13
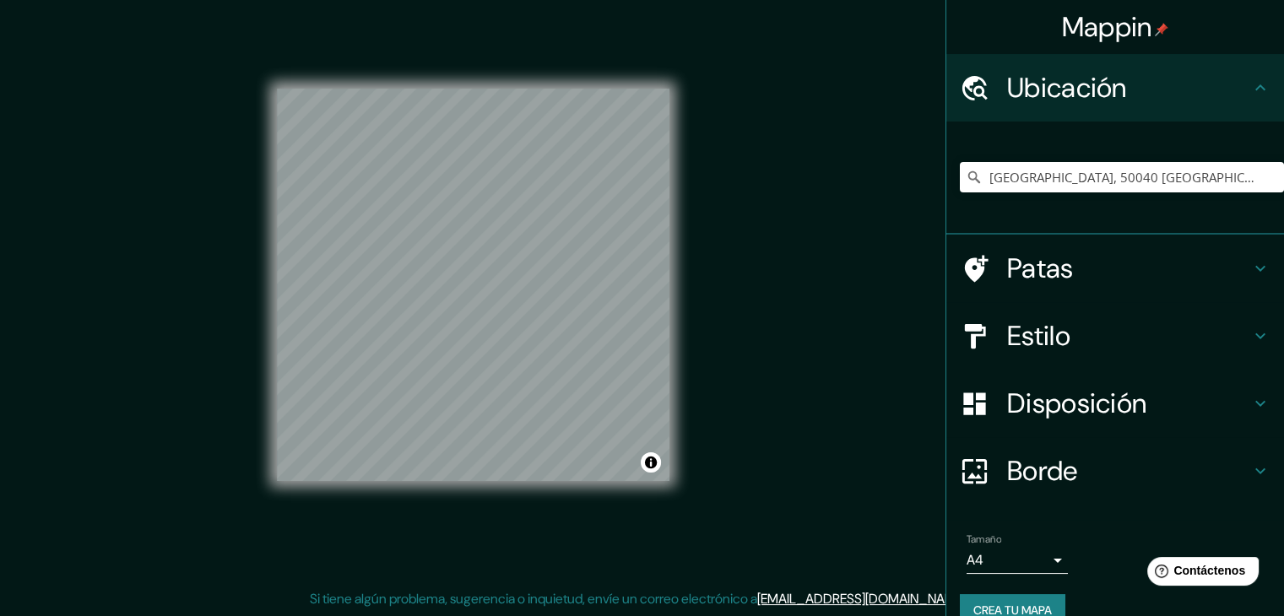
scroll to position [30, 0]
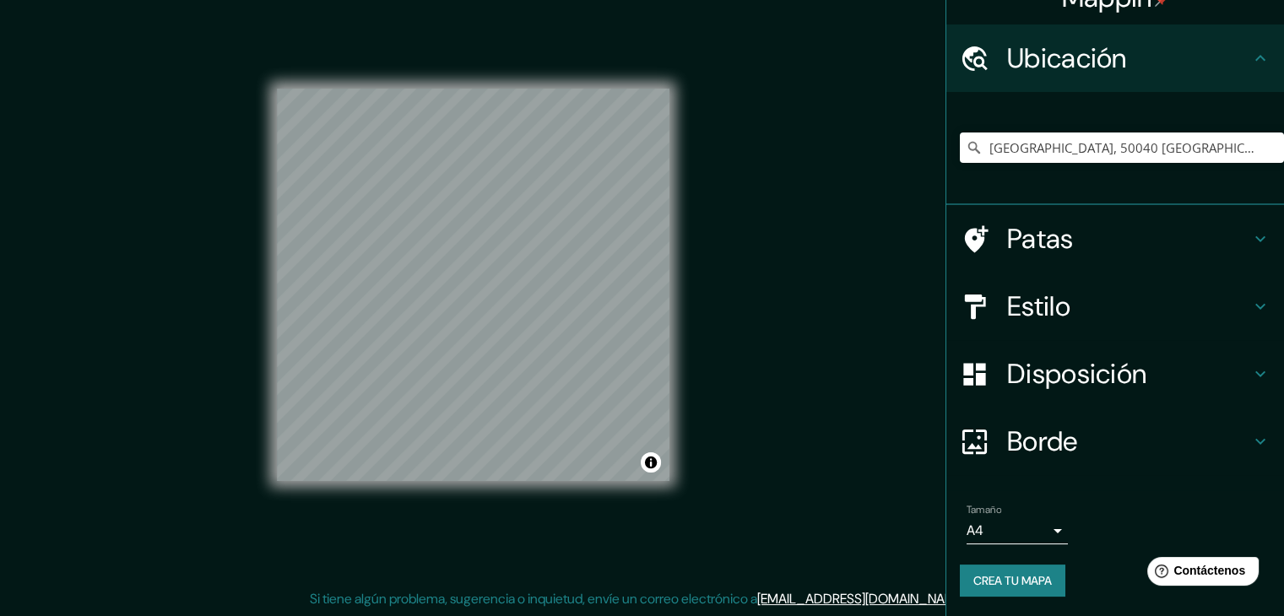
click at [1007, 387] on font "Disposición" at bounding box center [1076, 373] width 139 height 35
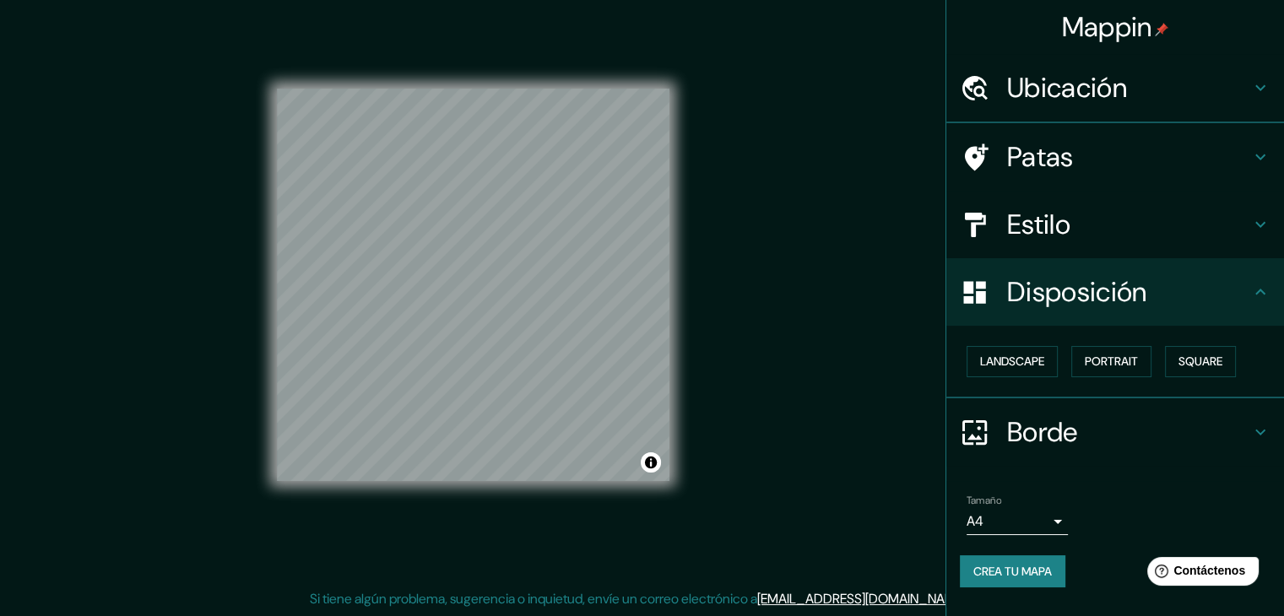
scroll to position [0, 0]
click at [1007, 366] on font "Paisaje" at bounding box center [1001, 362] width 42 height 15
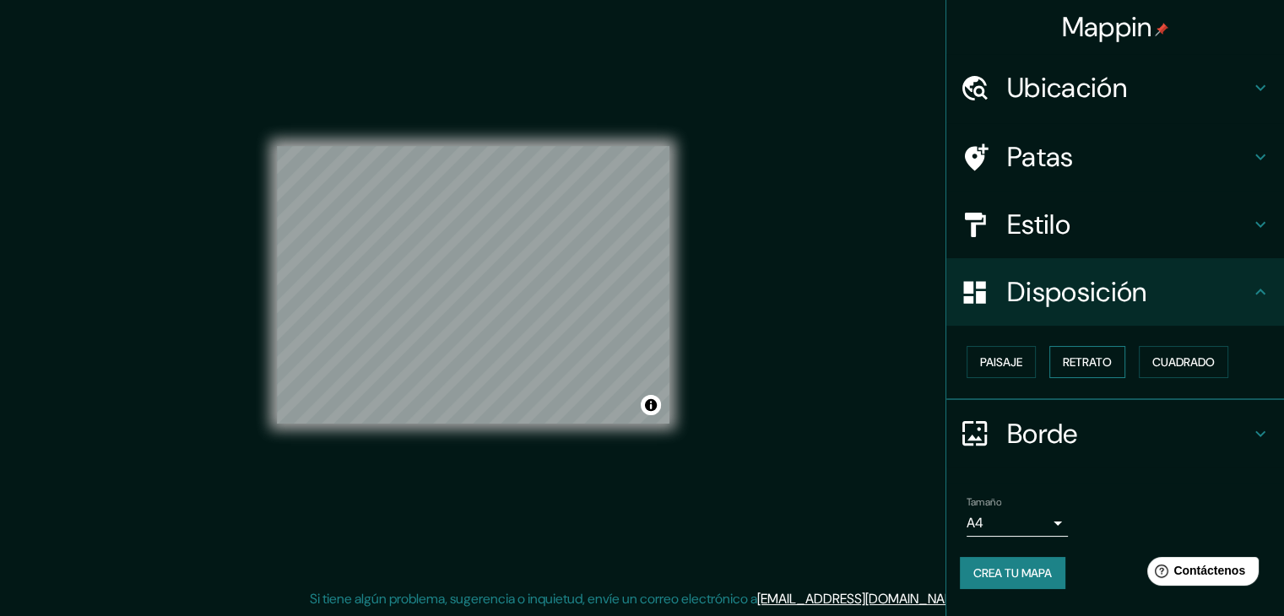
click at [1059, 356] on button "Retrato" at bounding box center [1088, 362] width 76 height 32
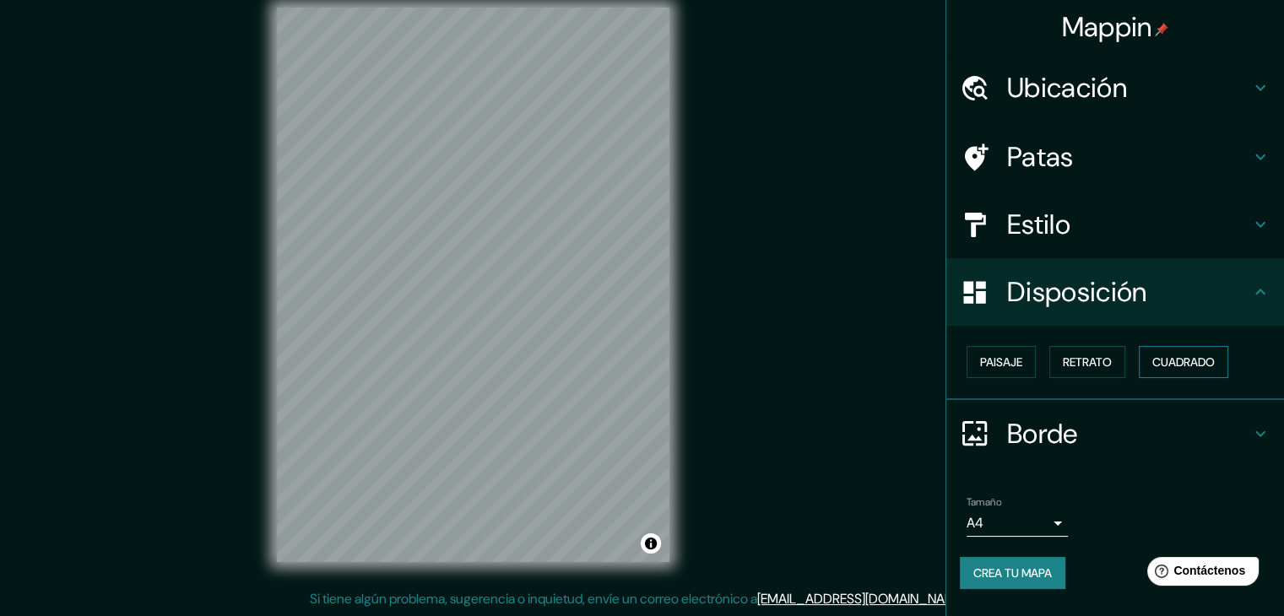
click at [1186, 357] on font "Cuadrado" at bounding box center [1184, 362] width 62 height 15
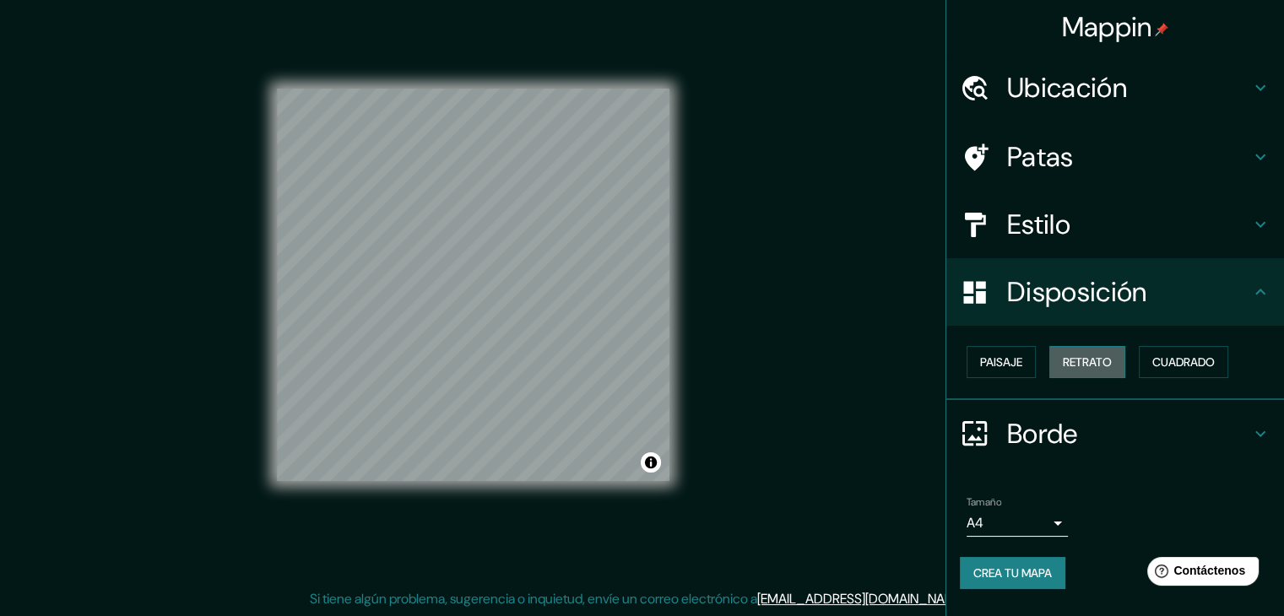
click at [1091, 356] on font "Retrato" at bounding box center [1087, 362] width 49 height 15
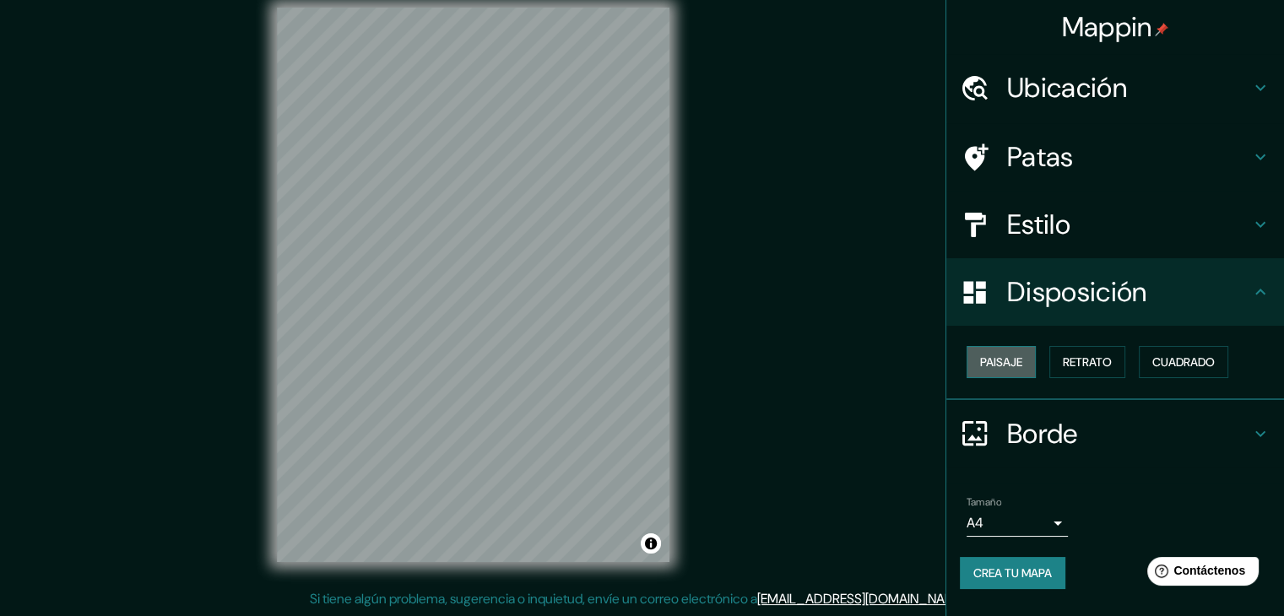
click at [1006, 348] on button "Paisaje" at bounding box center [1001, 362] width 69 height 32
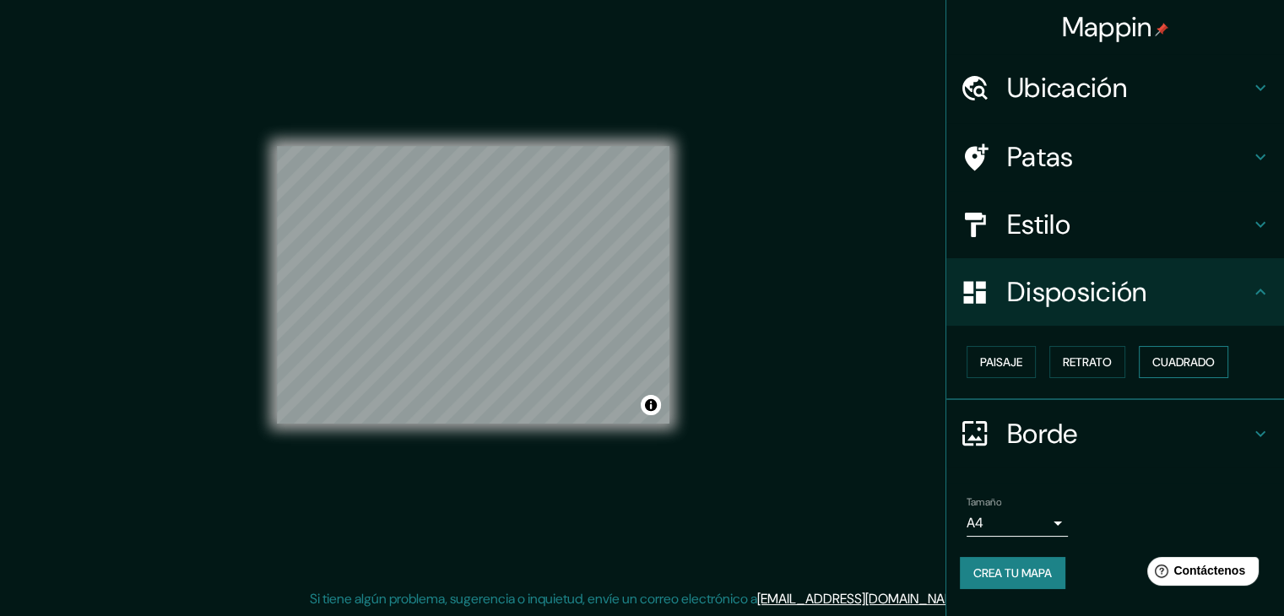
click at [1175, 366] on font "Cuadrado" at bounding box center [1184, 362] width 62 height 15
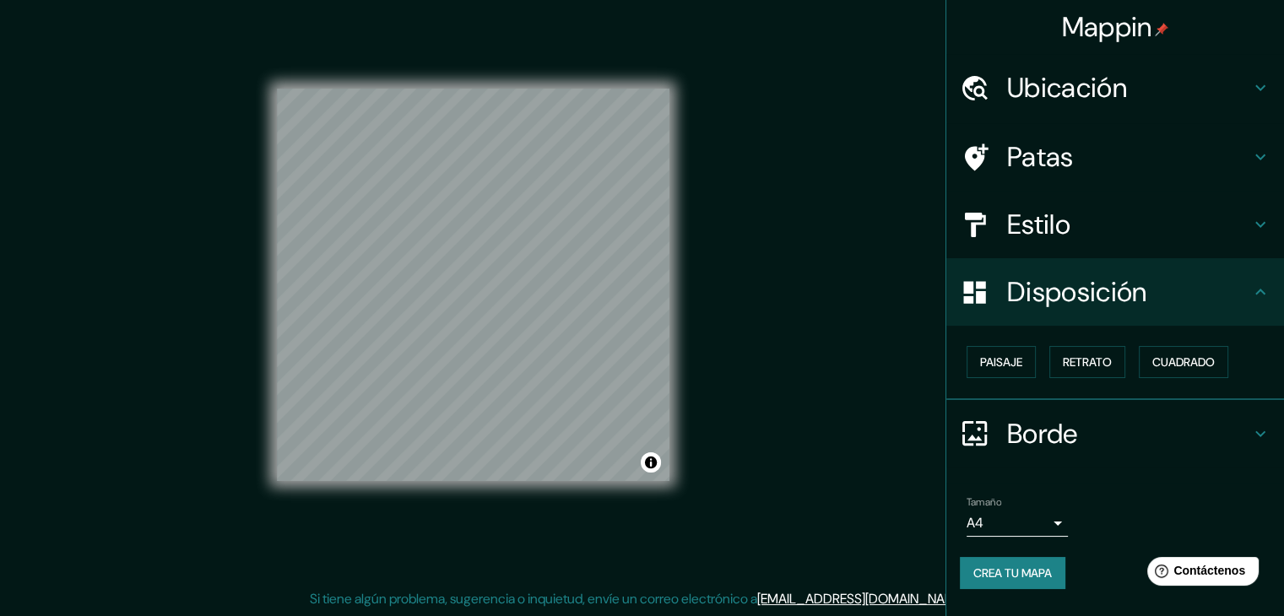
click at [845, 318] on div "Mappin Ubicación Calle Almoloya De Juárez, 50040 Toluca, Estado de México, Méxi…" at bounding box center [642, 299] width 1284 height 636
click at [986, 577] on font "Crea tu mapa" at bounding box center [1013, 573] width 79 height 15
click at [986, 577] on div "Crea tu mapa" at bounding box center [1115, 573] width 311 height 32
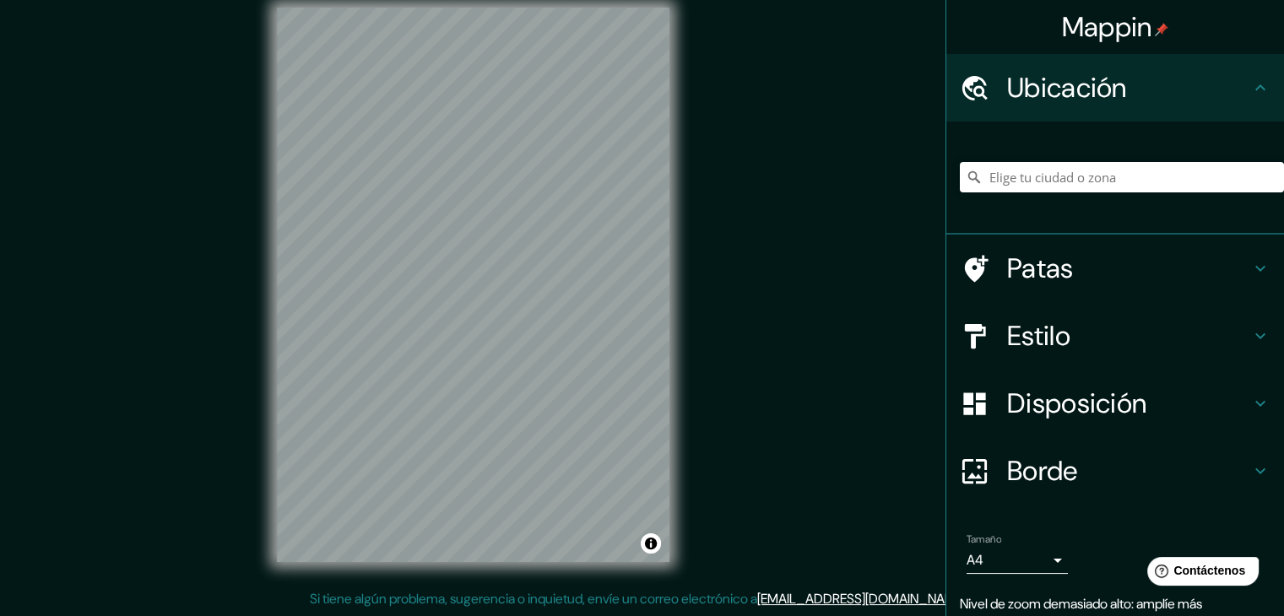
scroll to position [63, 0]
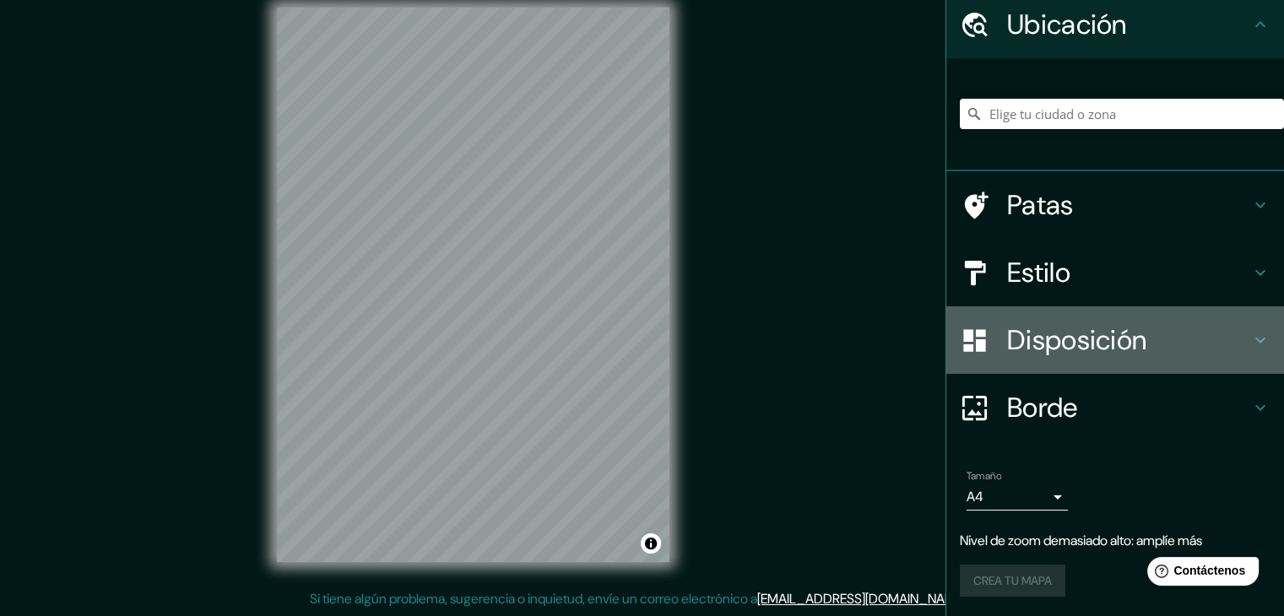
click at [1046, 345] on font "Disposición" at bounding box center [1076, 340] width 139 height 35
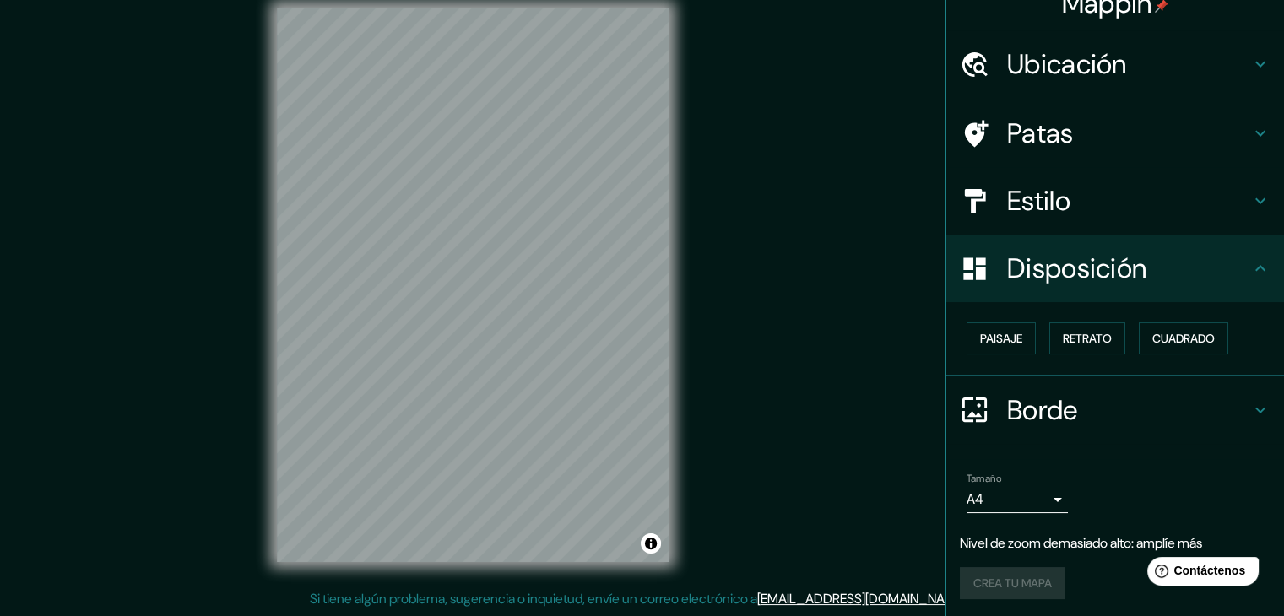
scroll to position [24, 0]
click at [1046, 202] on font "Estilo" at bounding box center [1038, 199] width 63 height 35
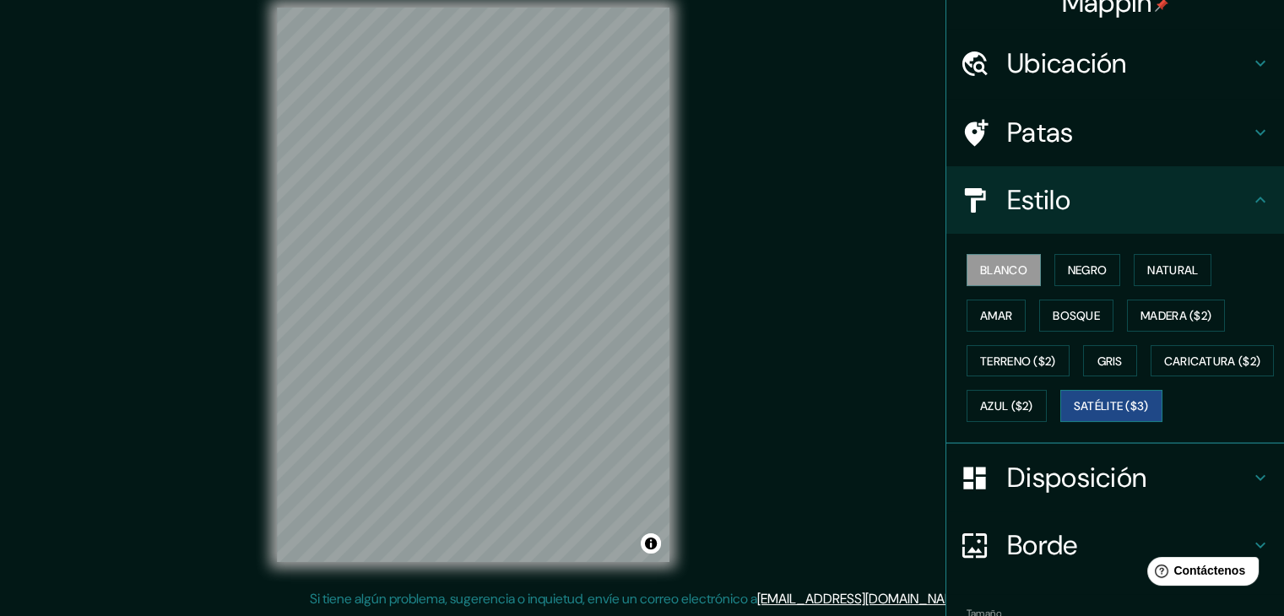
click at [1074, 415] on font "Satélite ($3)" at bounding box center [1111, 406] width 75 height 15
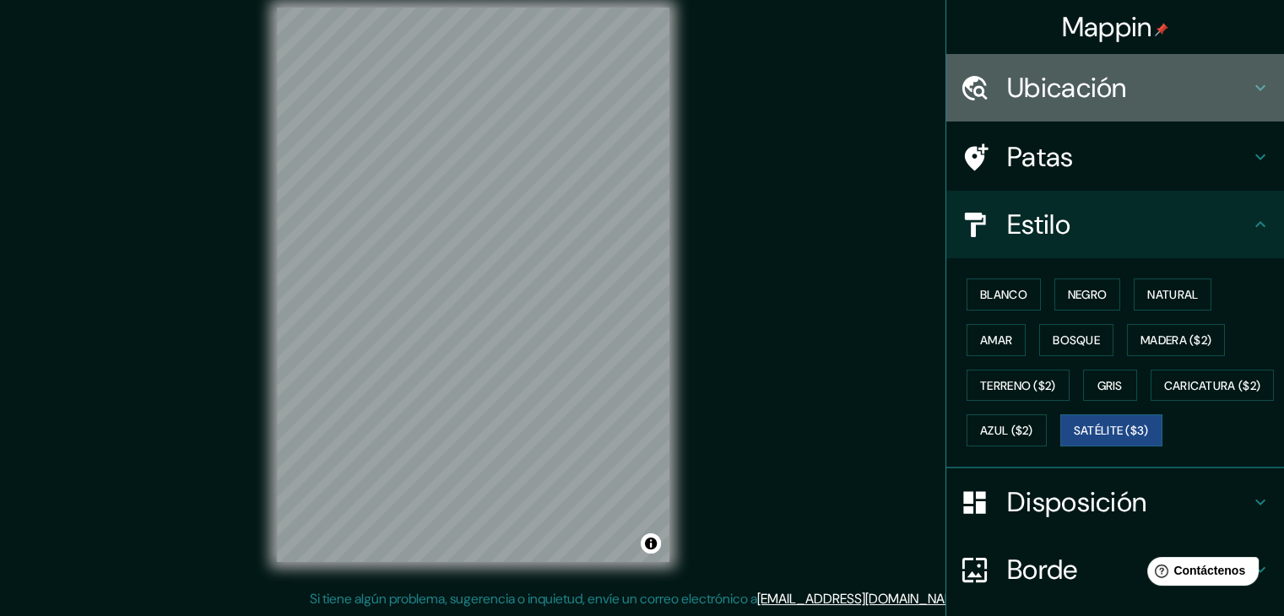
click at [1051, 80] on font "Ubicación" at bounding box center [1067, 87] width 120 height 35
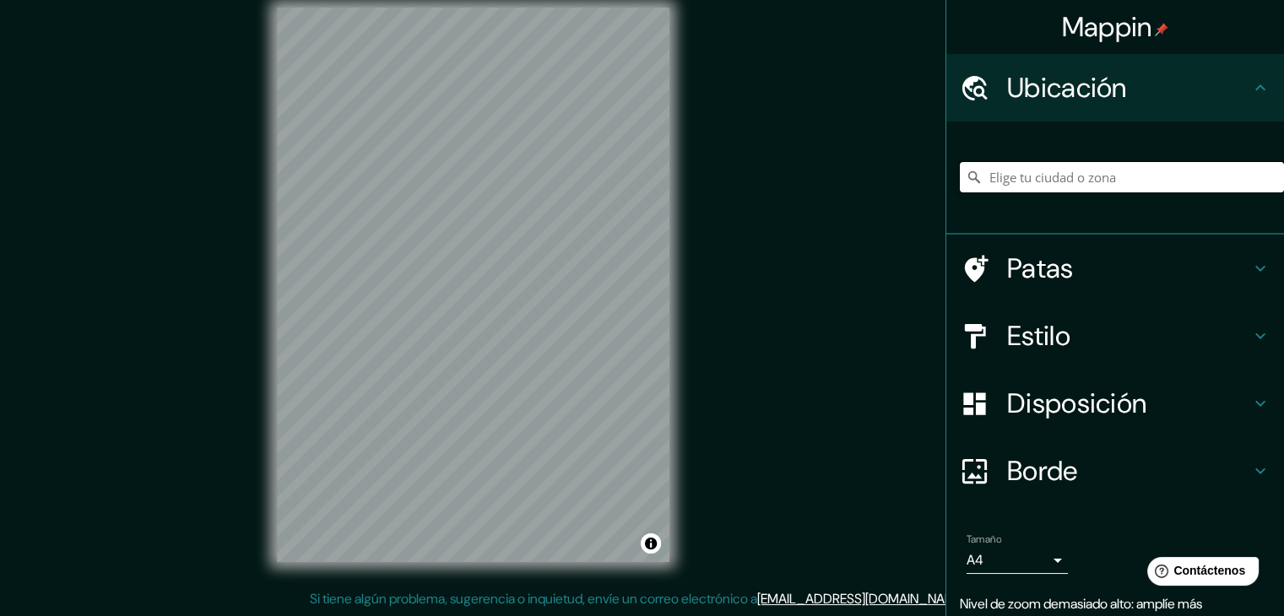
click at [1026, 179] on input "Elige tu ciudad o zona" at bounding box center [1122, 177] width 324 height 30
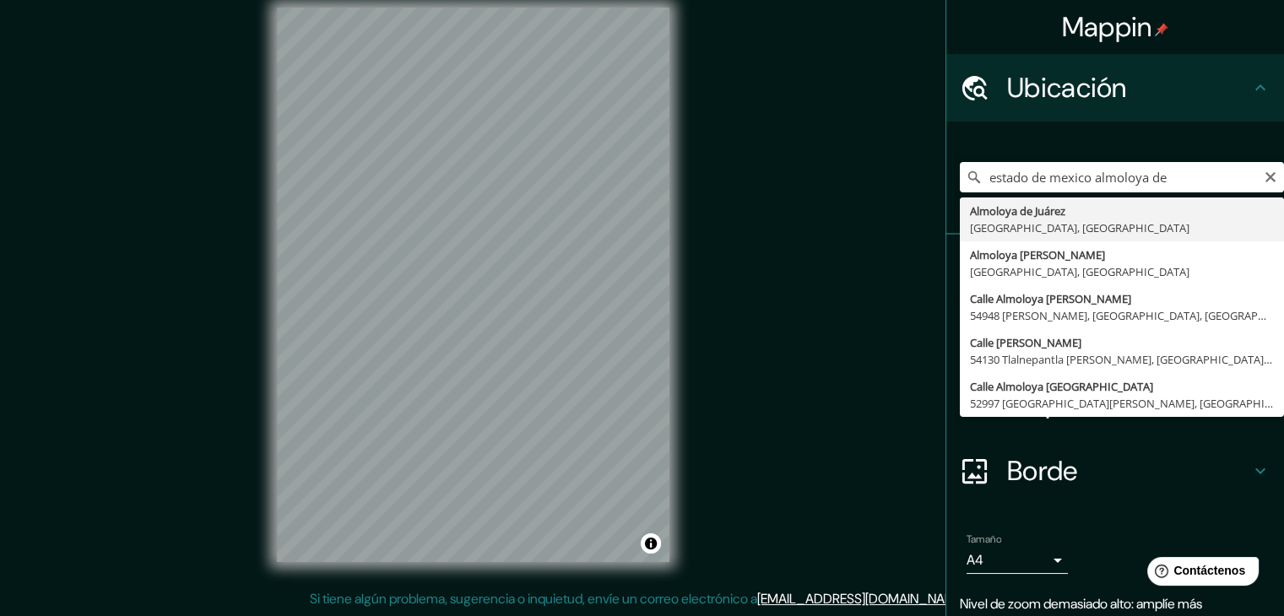
type input "Almoloya de Juárez, Estado de México, México"
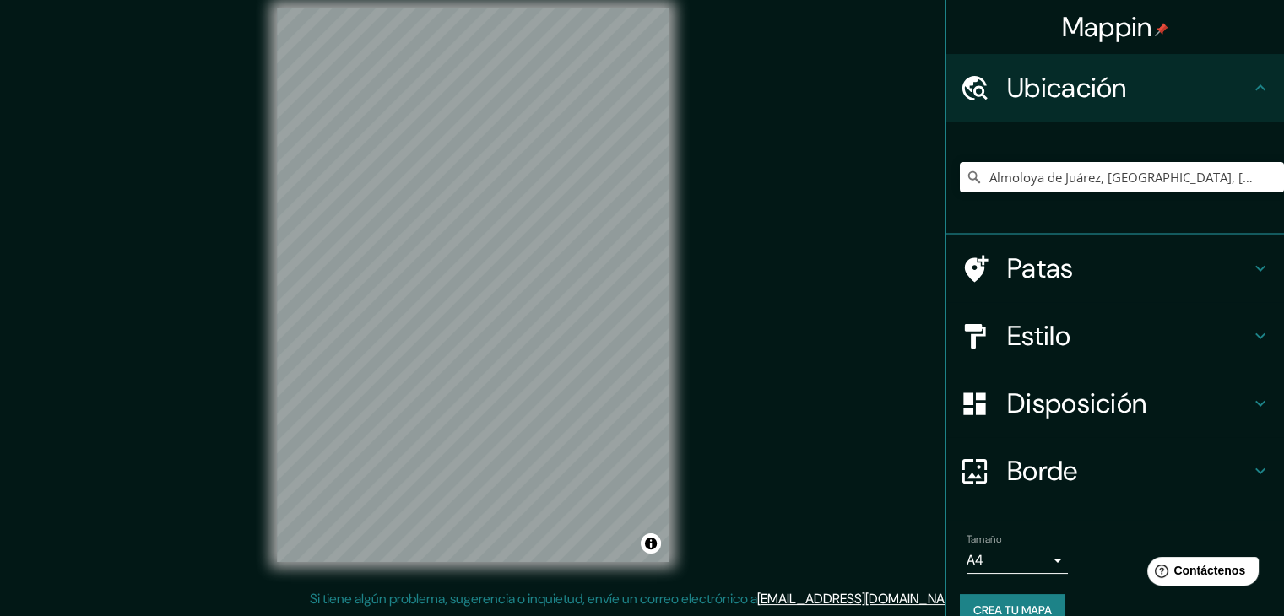
click at [1042, 377] on div "Disposición" at bounding box center [1116, 404] width 338 height 68
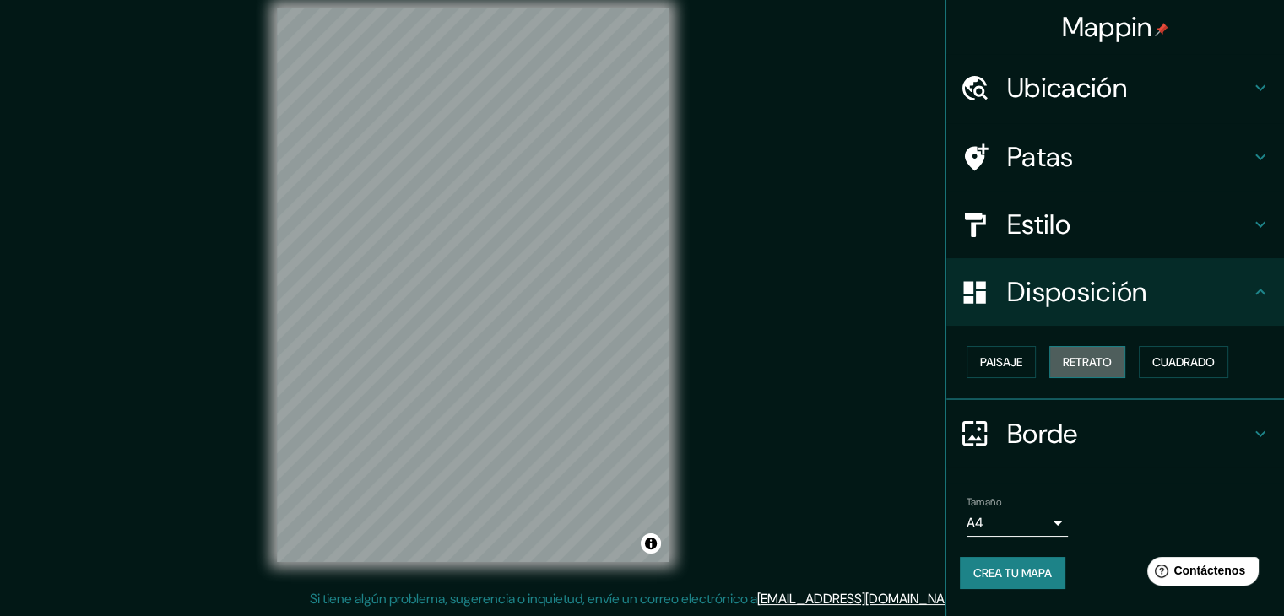
click at [1077, 359] on font "Retrato" at bounding box center [1087, 362] width 49 height 15
click at [1176, 358] on font "Cuadrado" at bounding box center [1184, 362] width 62 height 15
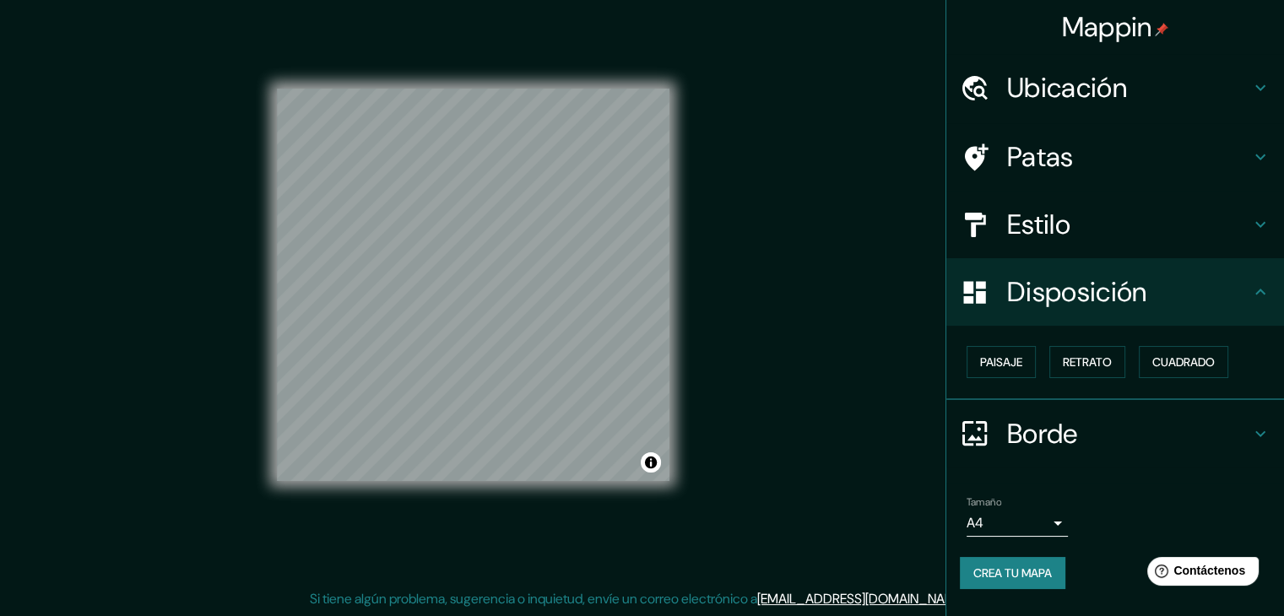
click at [1087, 237] on h4 "Estilo" at bounding box center [1128, 225] width 243 height 34
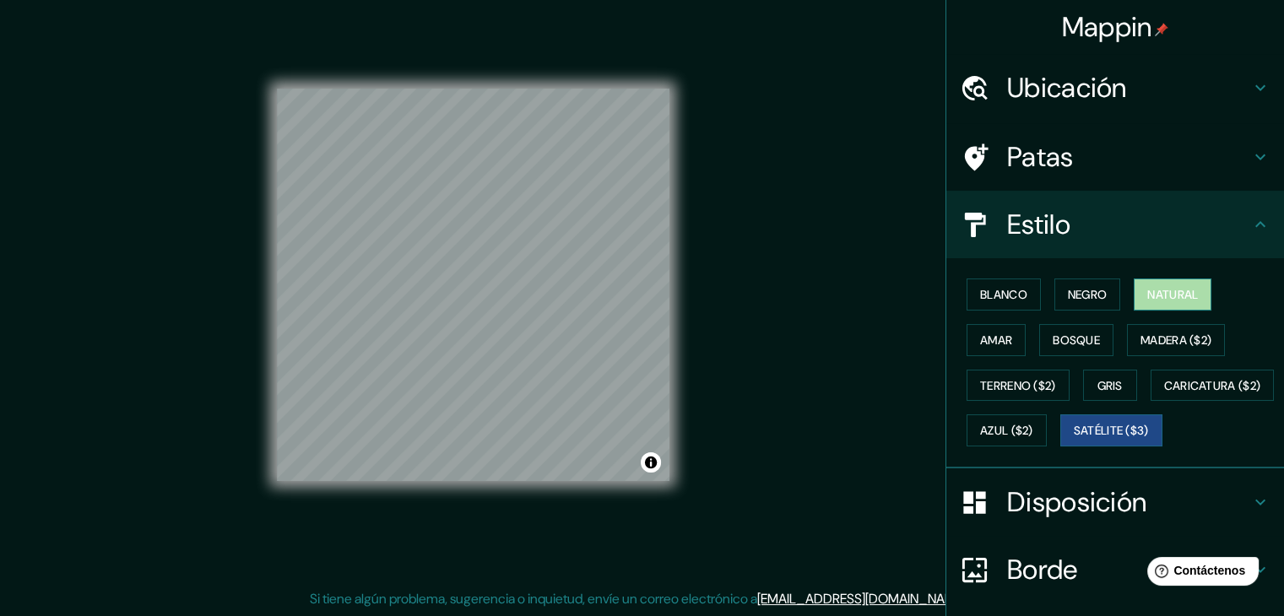
click at [1154, 306] on button "Natural" at bounding box center [1173, 295] width 78 height 32
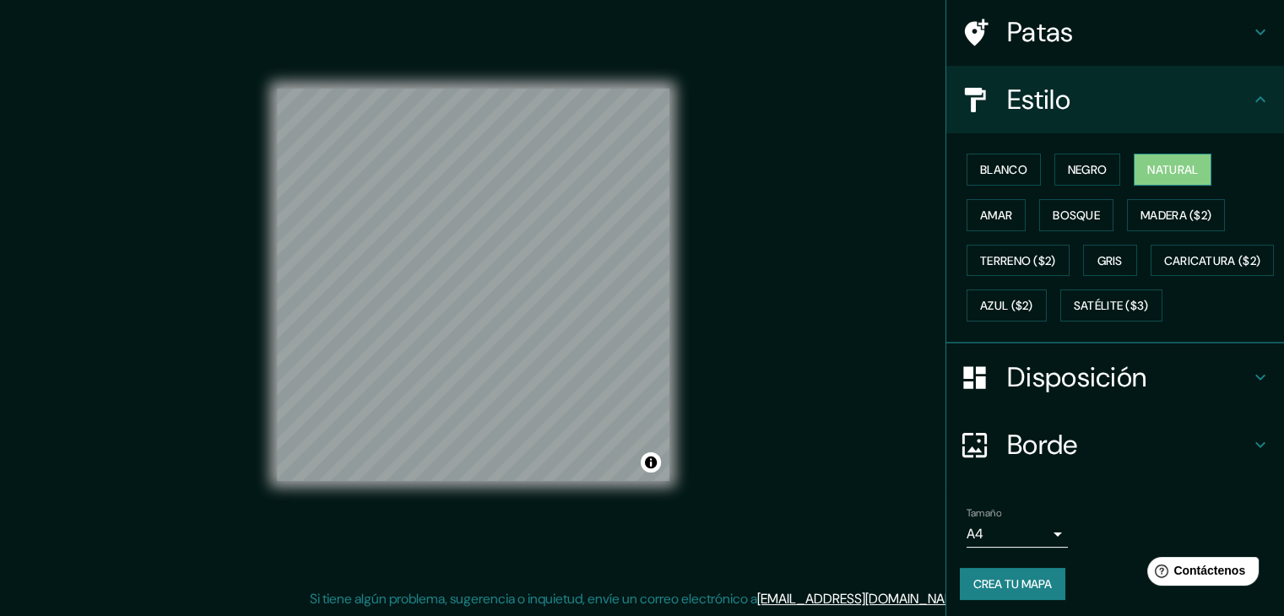
scroll to position [171, 0]
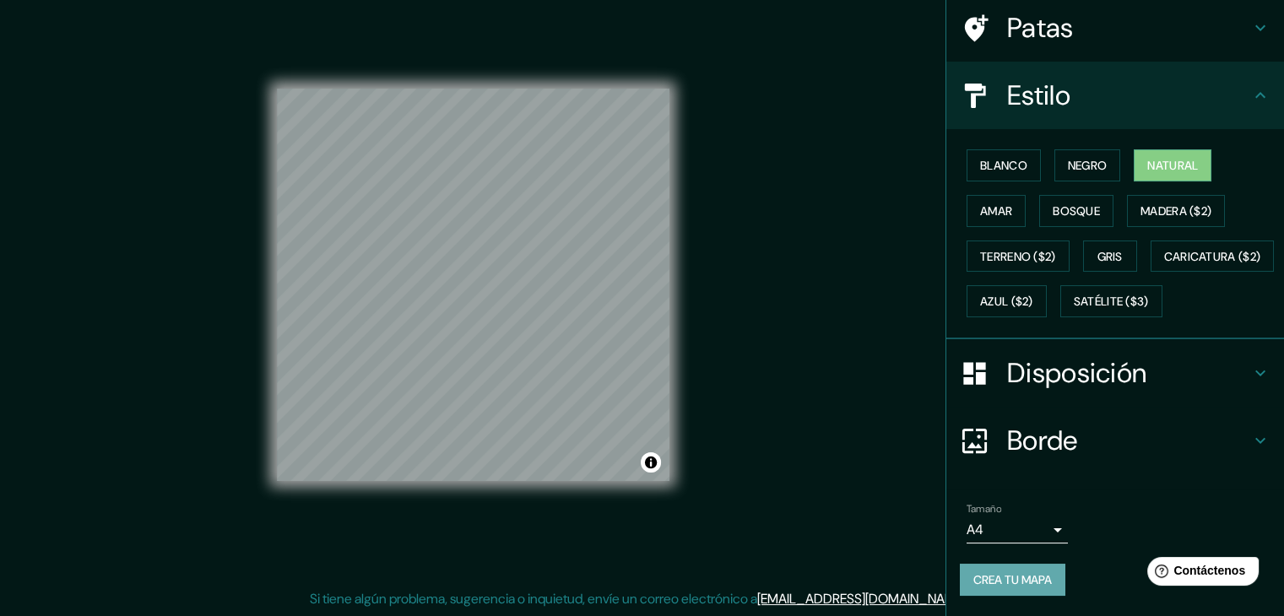
click at [998, 592] on button "Crea tu mapa" at bounding box center [1013, 580] width 106 height 32
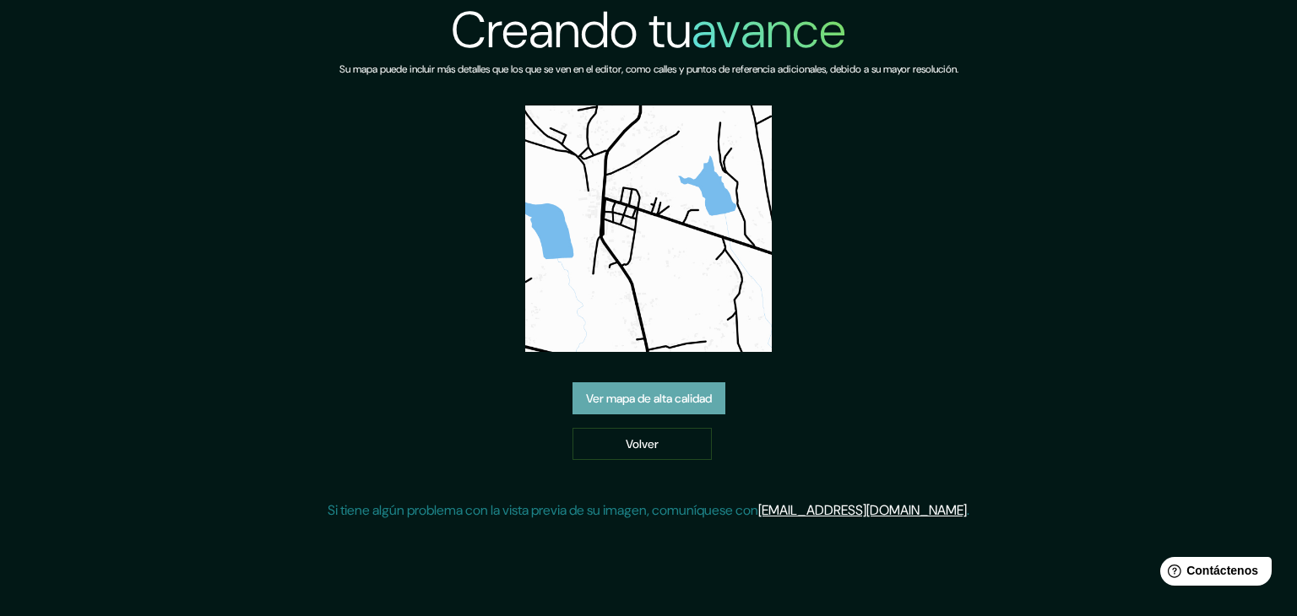
click at [671, 383] on link "Ver mapa de alta calidad" at bounding box center [649, 399] width 153 height 32
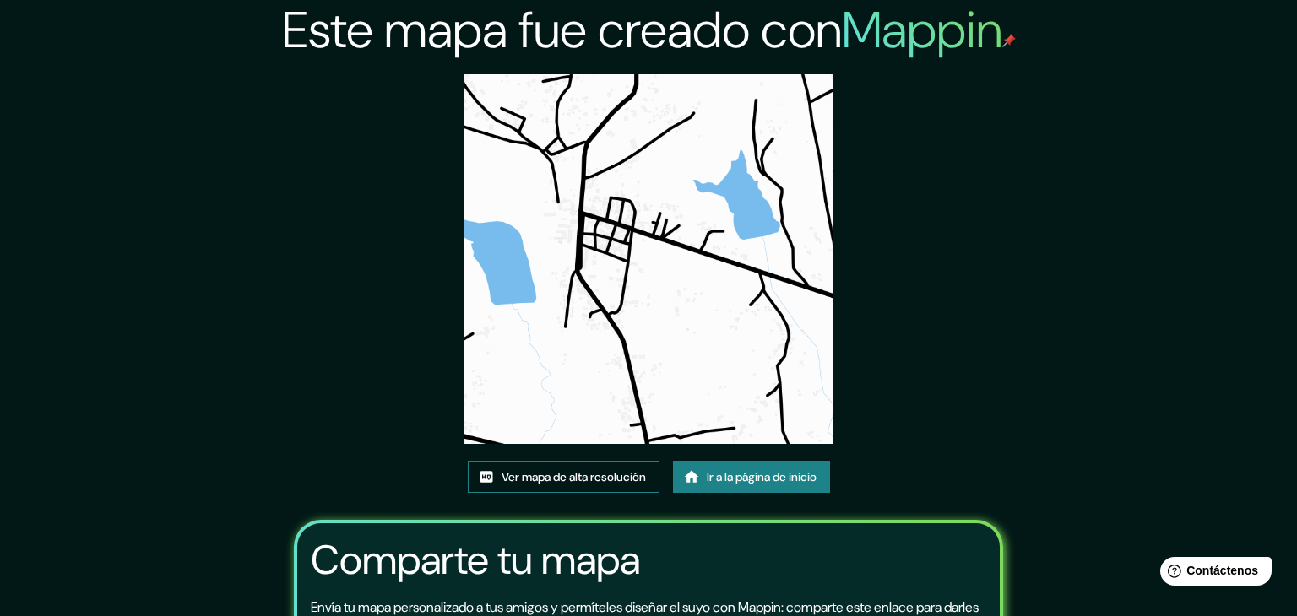
click at [598, 470] on font "Ver mapa de alta resolución" at bounding box center [574, 477] width 144 height 15
click at [1124, 224] on div "Este mapa fue creado con Mappin Ver mapa de alta resolución Ir a la página de i…" at bounding box center [648, 397] width 1297 height 795
click at [604, 470] on font "Ver mapa de alta resolución" at bounding box center [574, 477] width 144 height 15
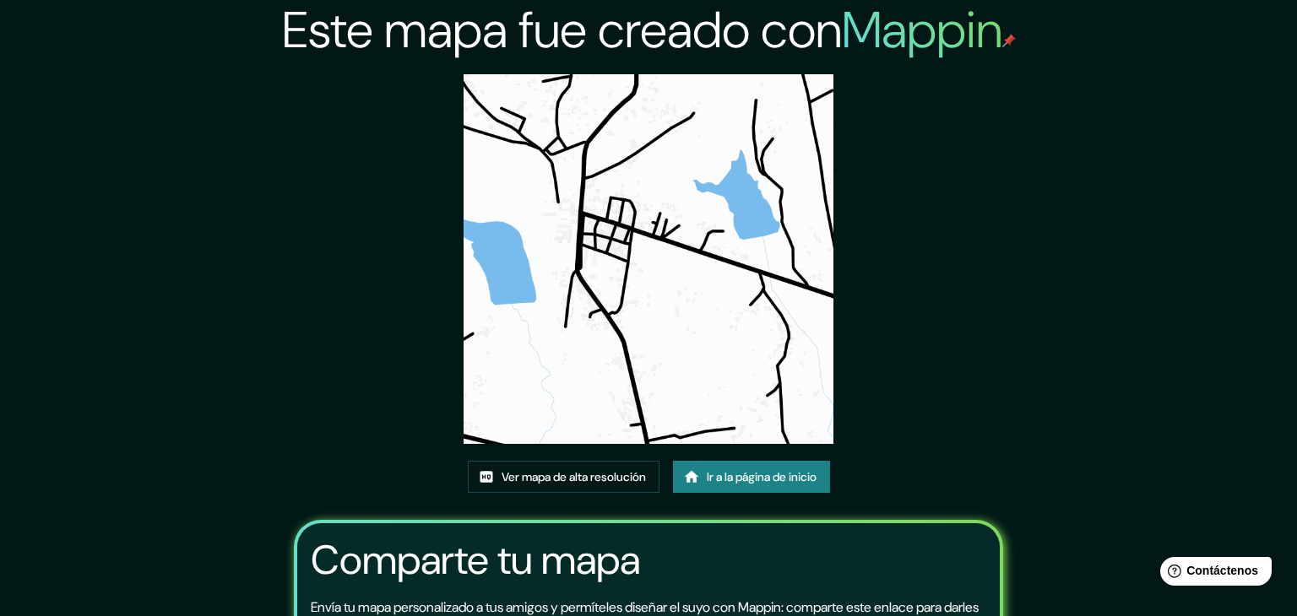
click at [94, 240] on div "Este mapa fue creado con Mappin Ver mapa de alta resolución Ir a la página de i…" at bounding box center [648, 397] width 1297 height 795
